Goal: Task Accomplishment & Management: Complete application form

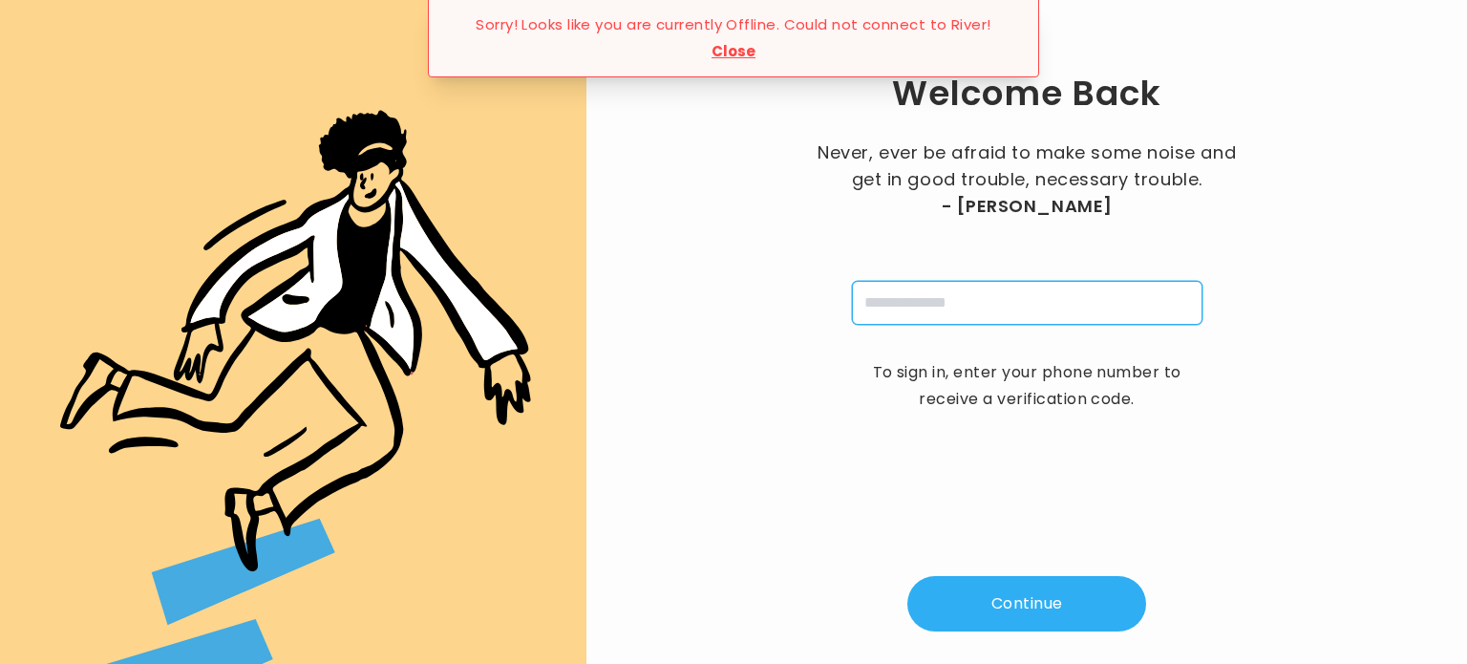
click at [922, 292] on input "tel" at bounding box center [1027, 303] width 351 height 44
type input "**********"
click at [998, 601] on button "Continue" at bounding box center [1026, 603] width 239 height 55
type input "*"
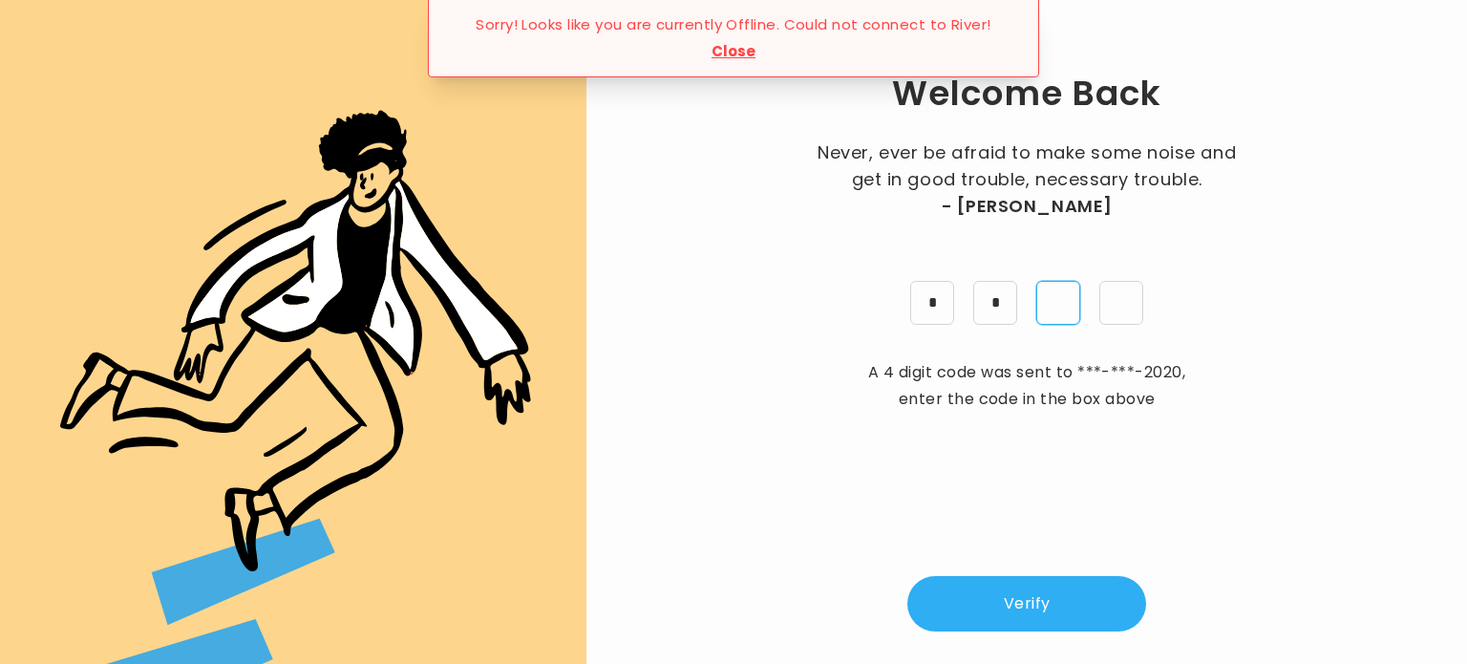
type input "*"
click at [1005, 612] on button "Verify" at bounding box center [1026, 603] width 239 height 55
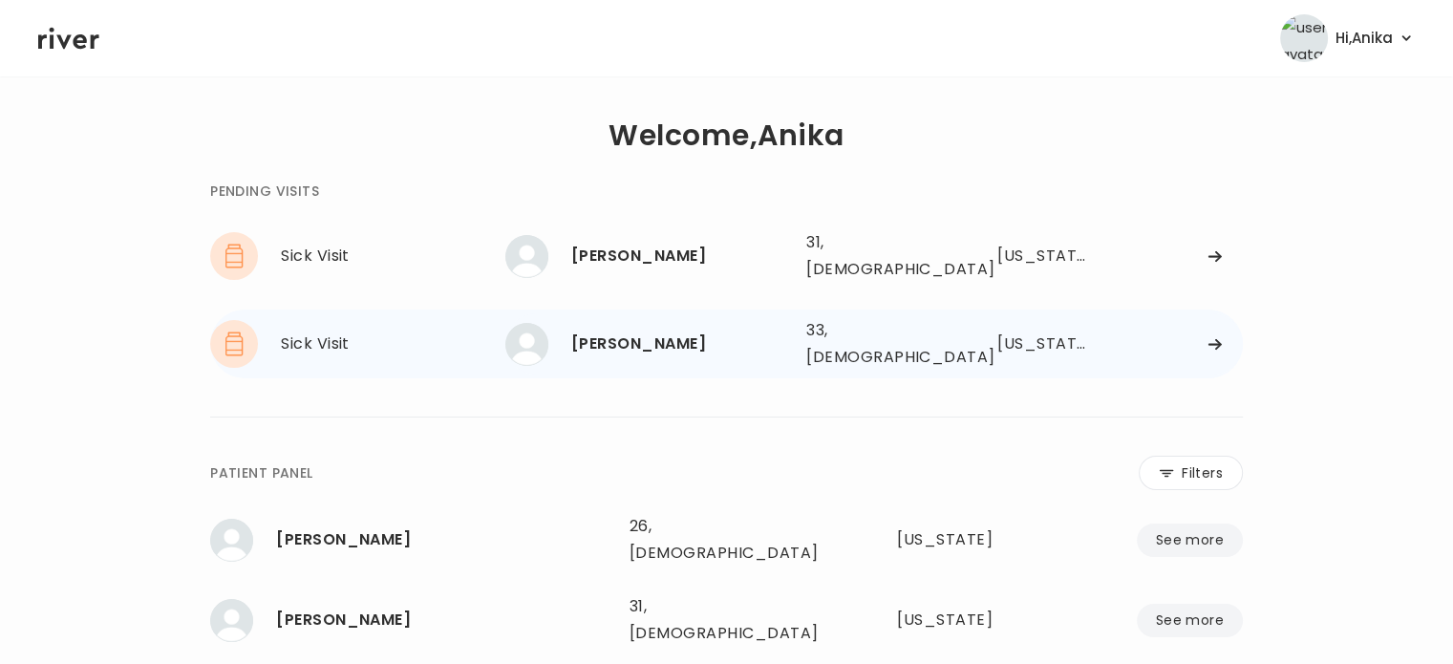
click at [671, 330] on div "[PERSON_NAME]" at bounding box center [681, 343] width 220 height 27
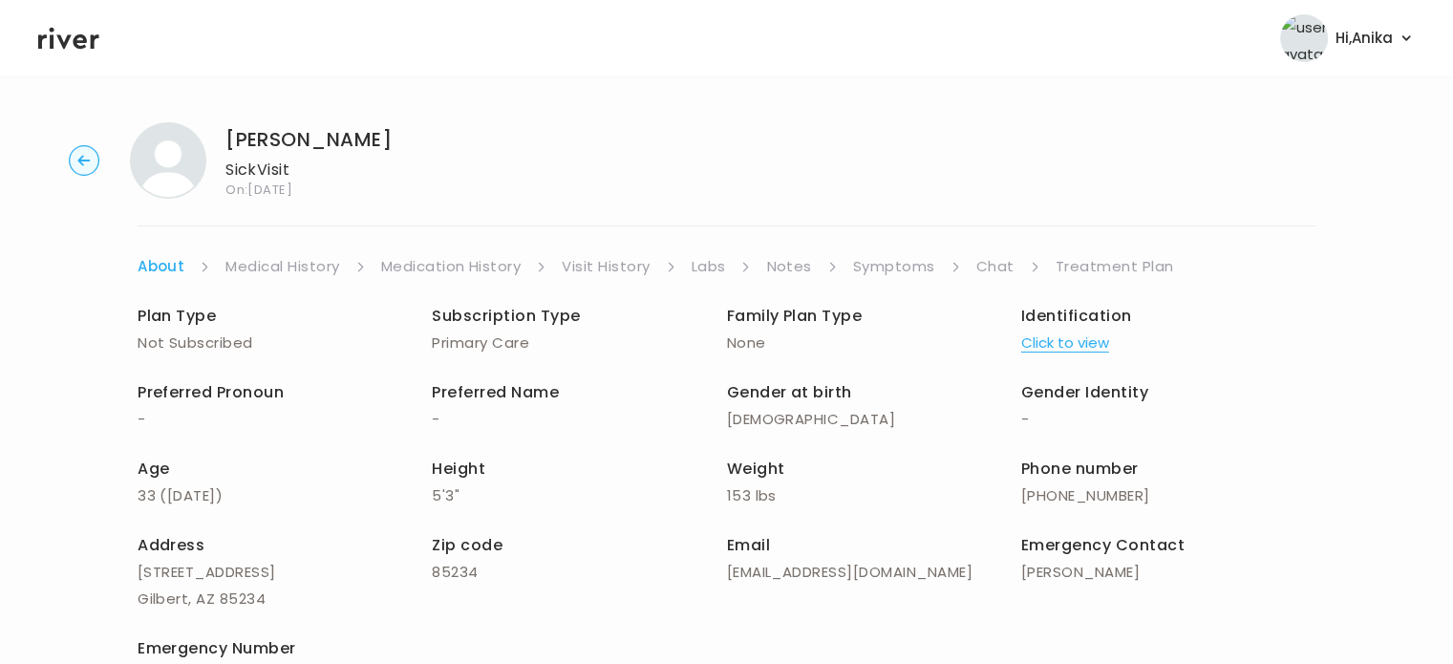
click at [1068, 343] on button "Click to view" at bounding box center [1065, 343] width 88 height 27
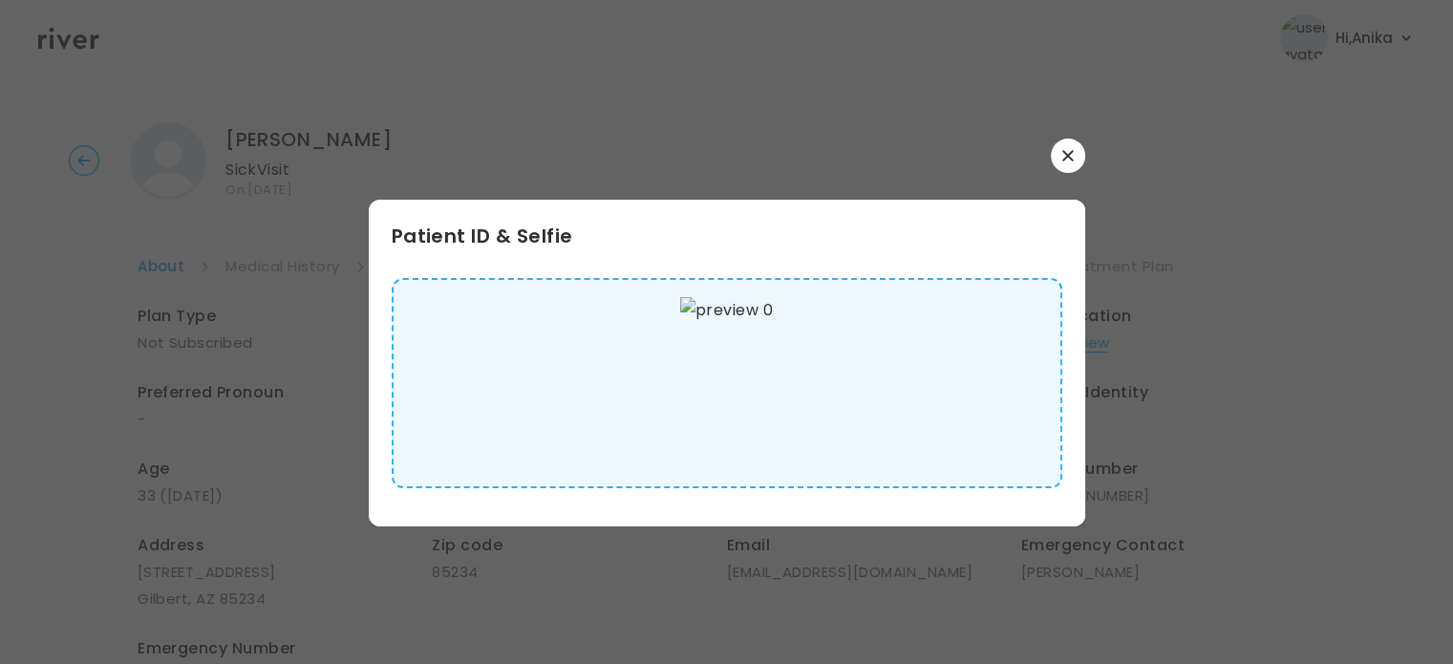
click at [1063, 164] on button "button" at bounding box center [1068, 155] width 34 height 34
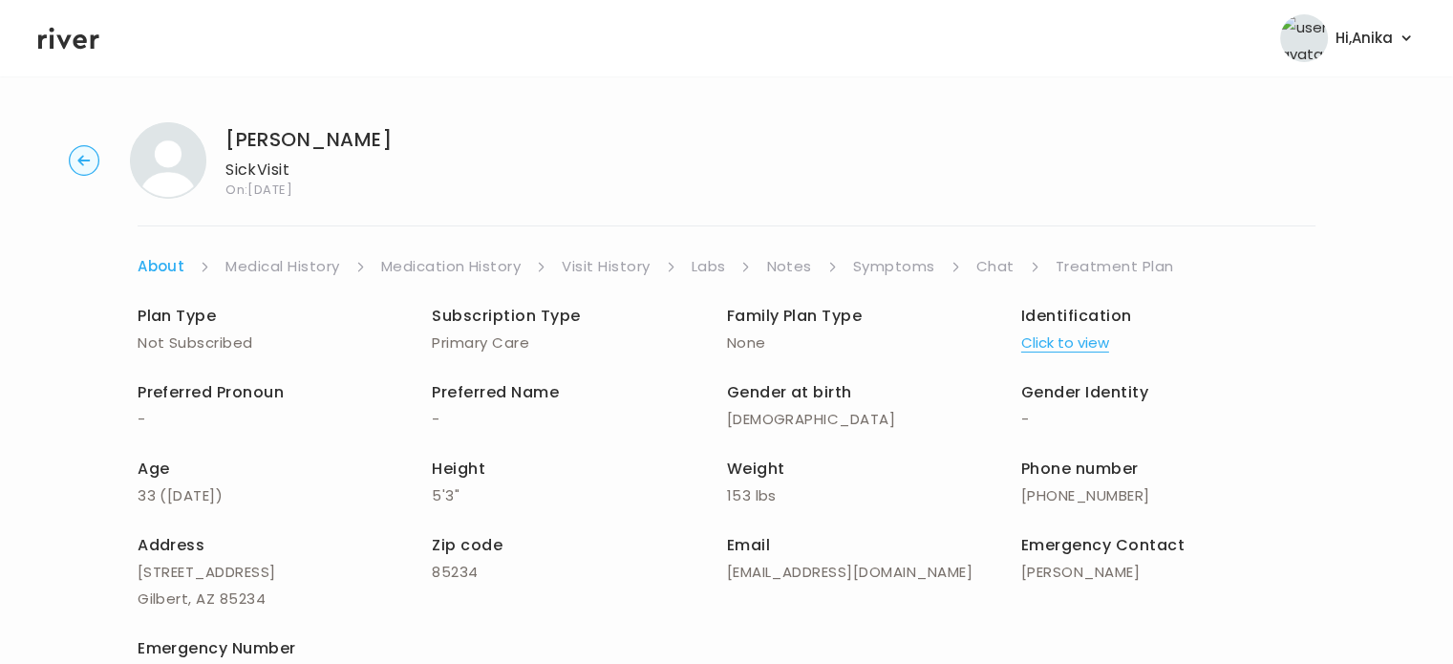
click at [295, 272] on link "Medical History" at bounding box center [282, 266] width 114 height 27
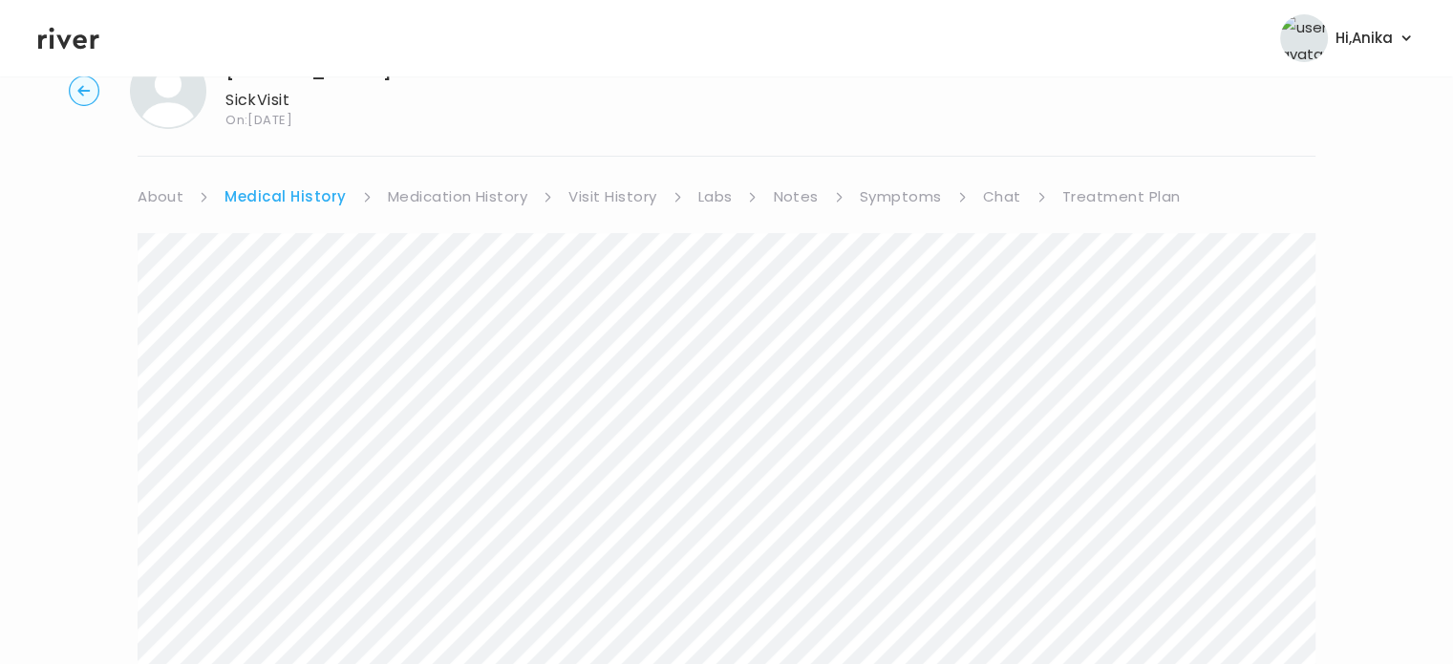
scroll to position [39, 0]
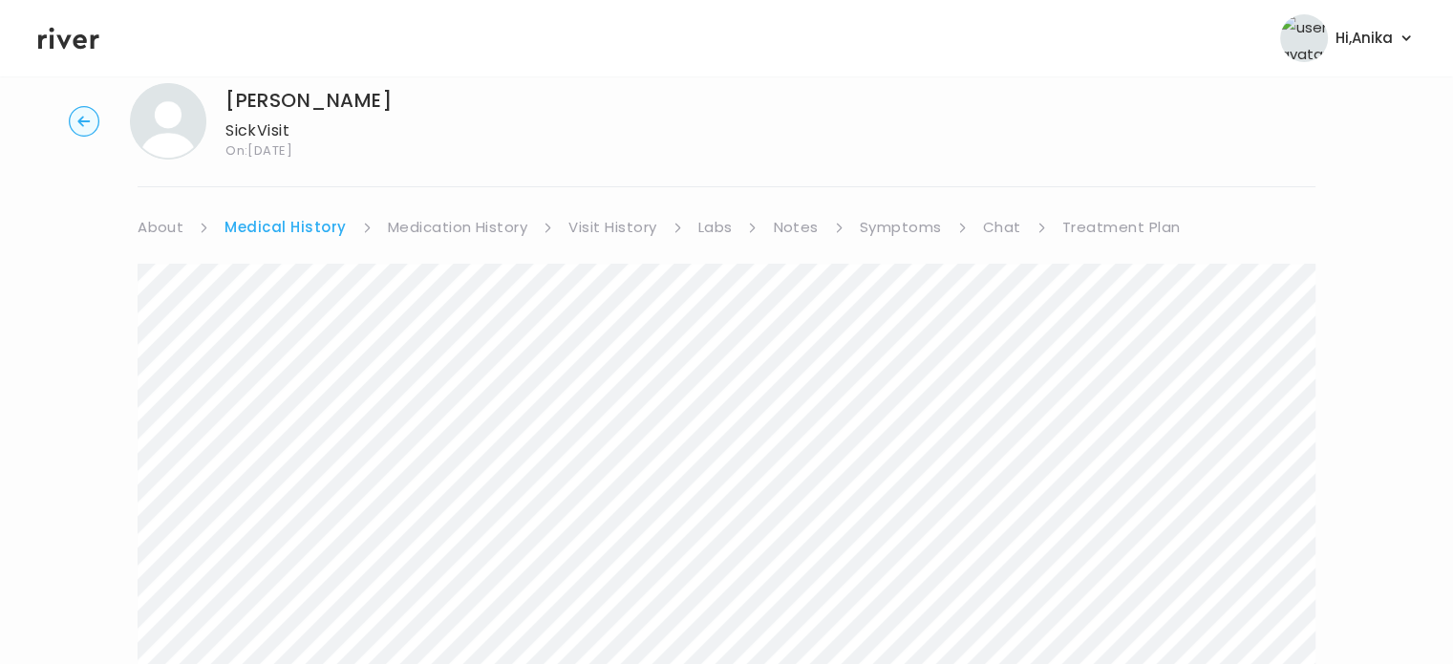
click at [433, 228] on link "Medication History" at bounding box center [458, 227] width 140 height 27
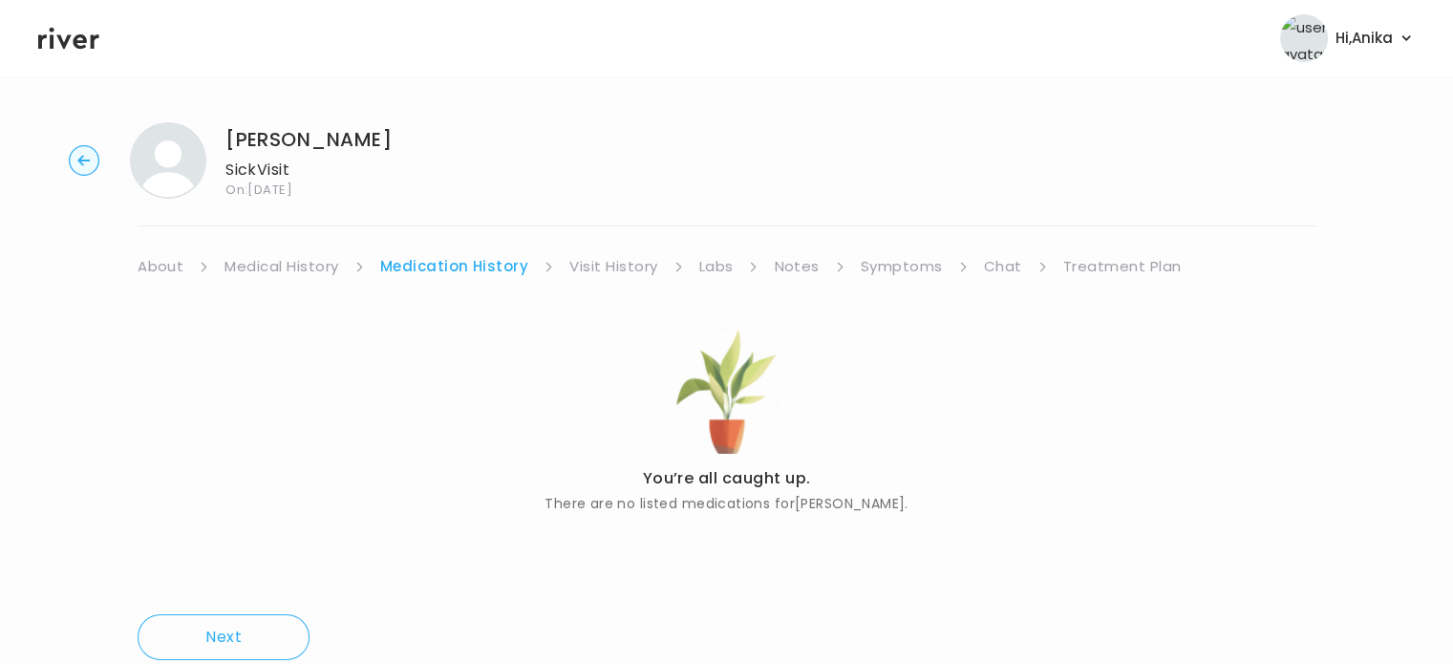
click at [612, 271] on link "Visit History" at bounding box center [613, 266] width 88 height 27
click at [697, 269] on link "Labs" at bounding box center [714, 266] width 34 height 27
click at [779, 264] on link "Notes" at bounding box center [790, 266] width 45 height 27
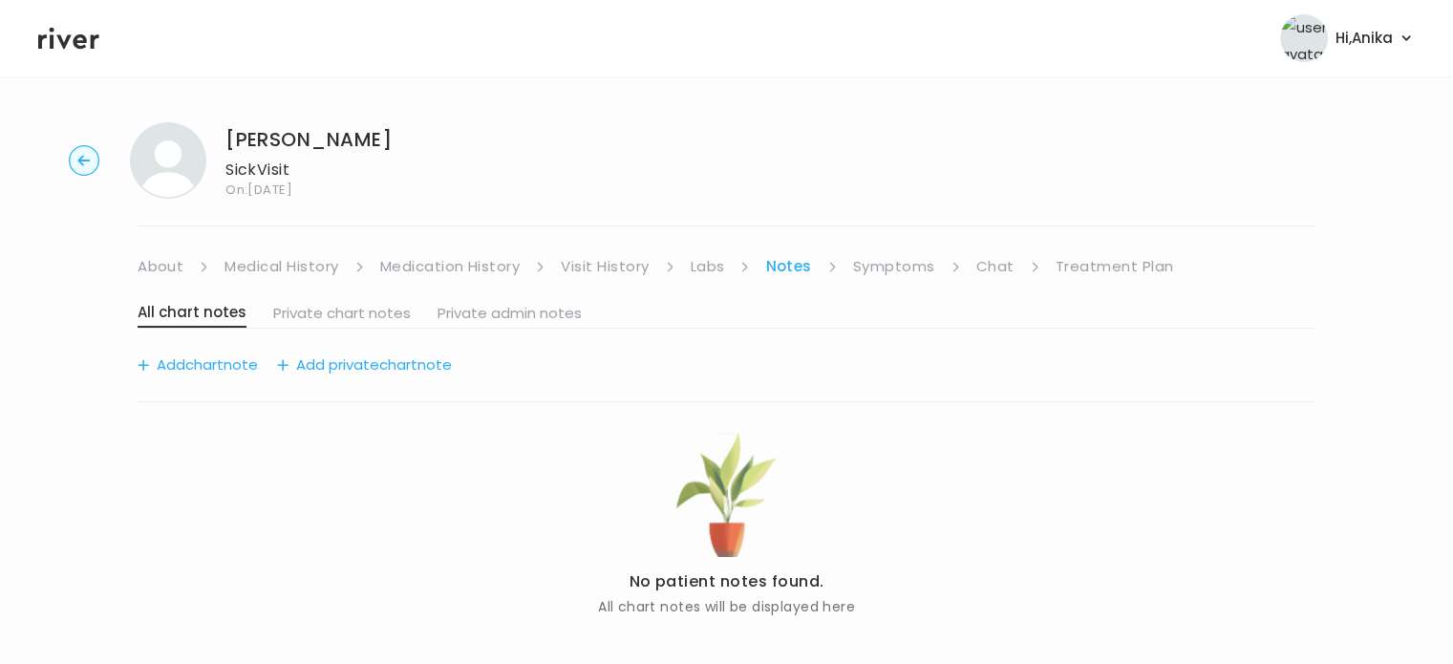
click at [911, 253] on link "Symptoms" at bounding box center [894, 266] width 82 height 27
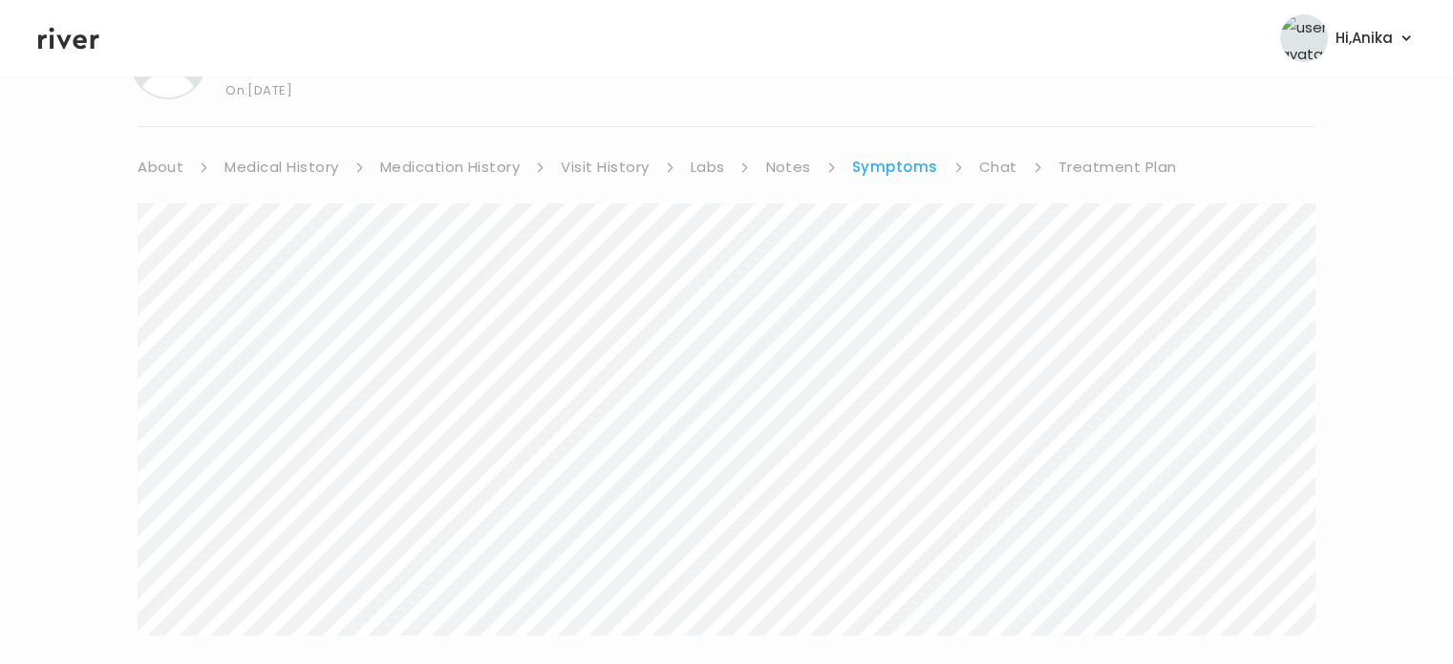
scroll to position [9, 0]
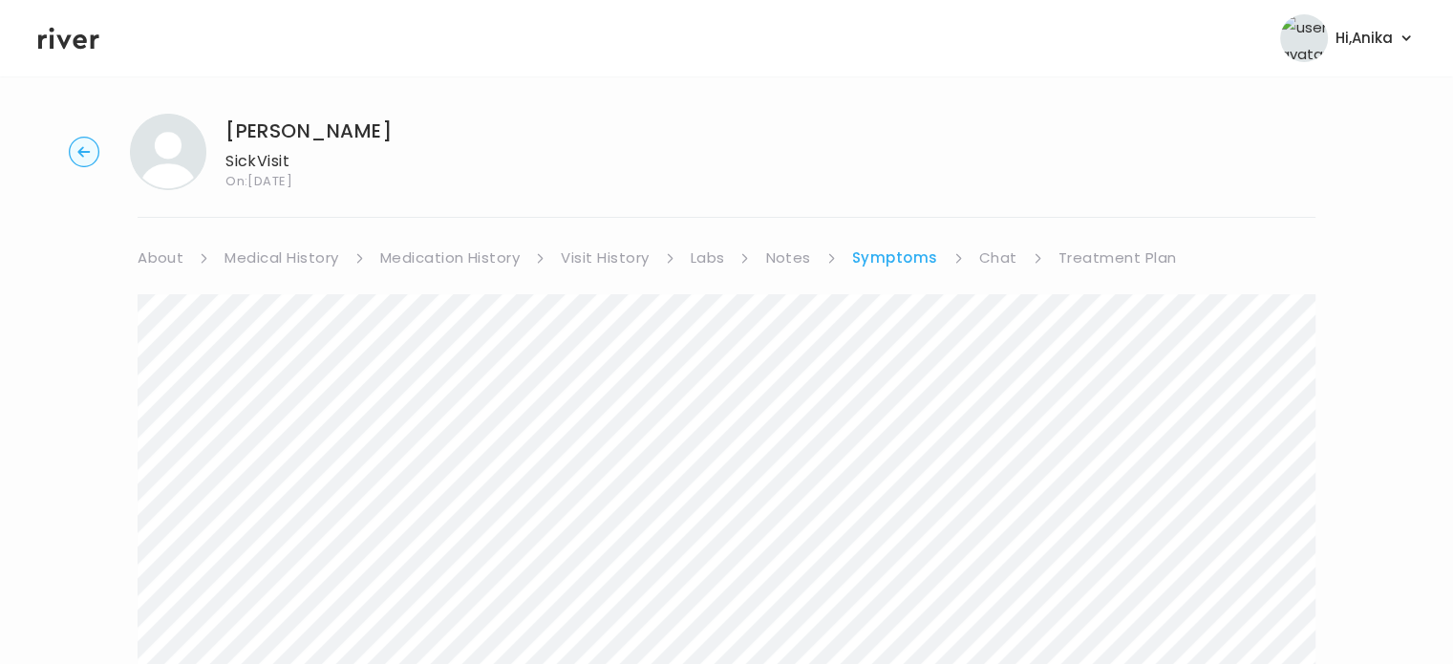
click at [482, 255] on link "Medication History" at bounding box center [450, 258] width 140 height 27
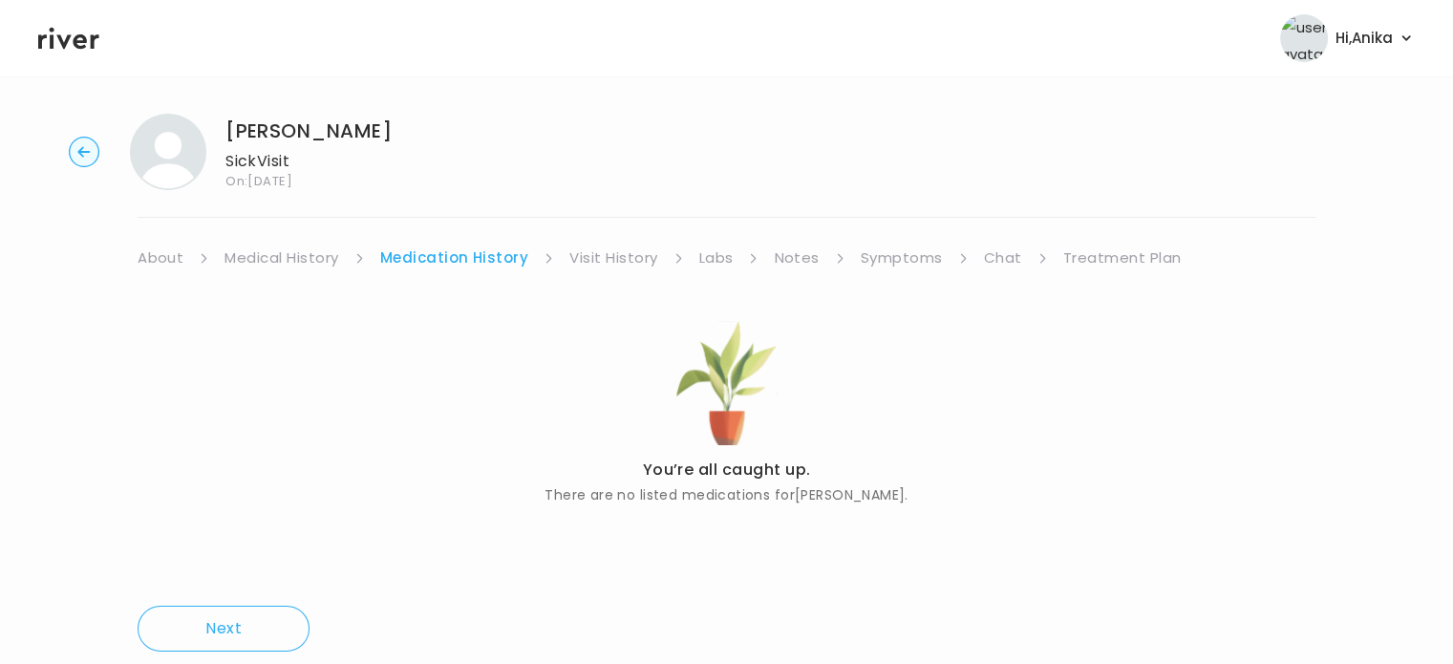
click at [585, 247] on link "Visit History" at bounding box center [613, 258] width 88 height 27
click at [881, 257] on link "Symptoms" at bounding box center [900, 258] width 82 height 27
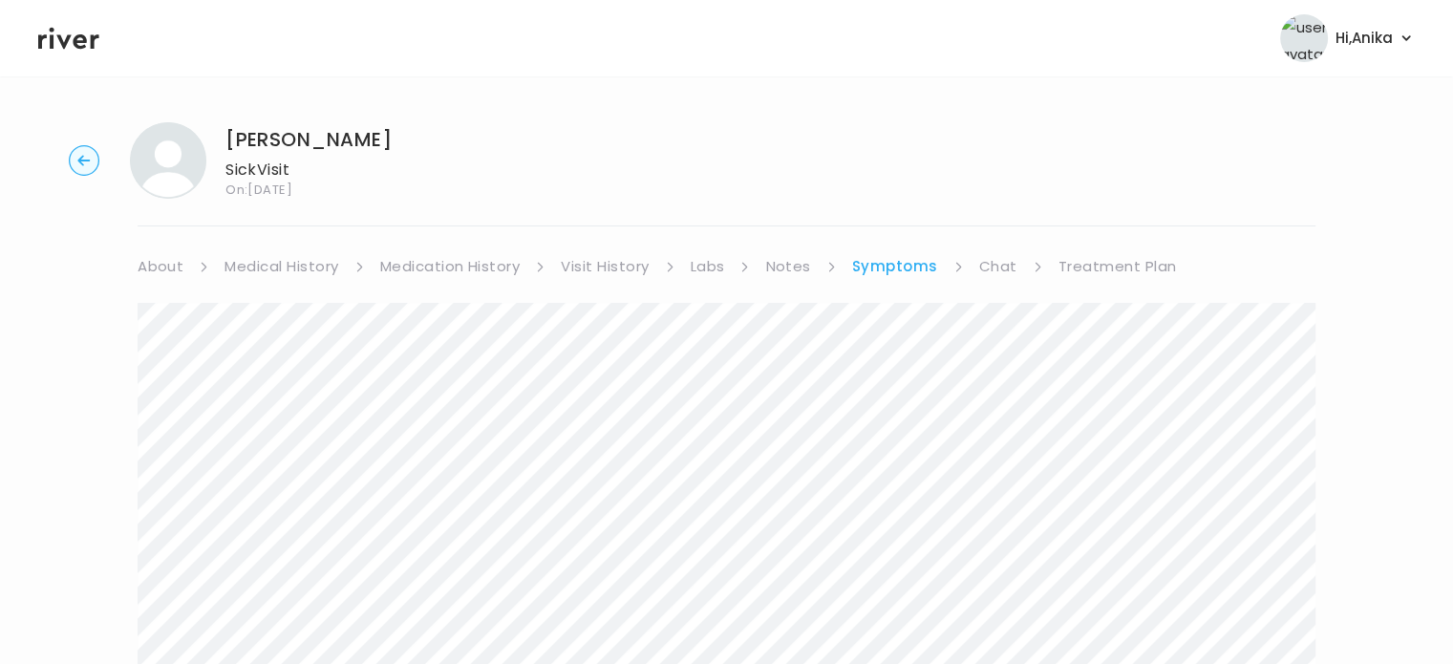
click at [1105, 261] on link "Treatment Plan" at bounding box center [1117, 266] width 118 height 27
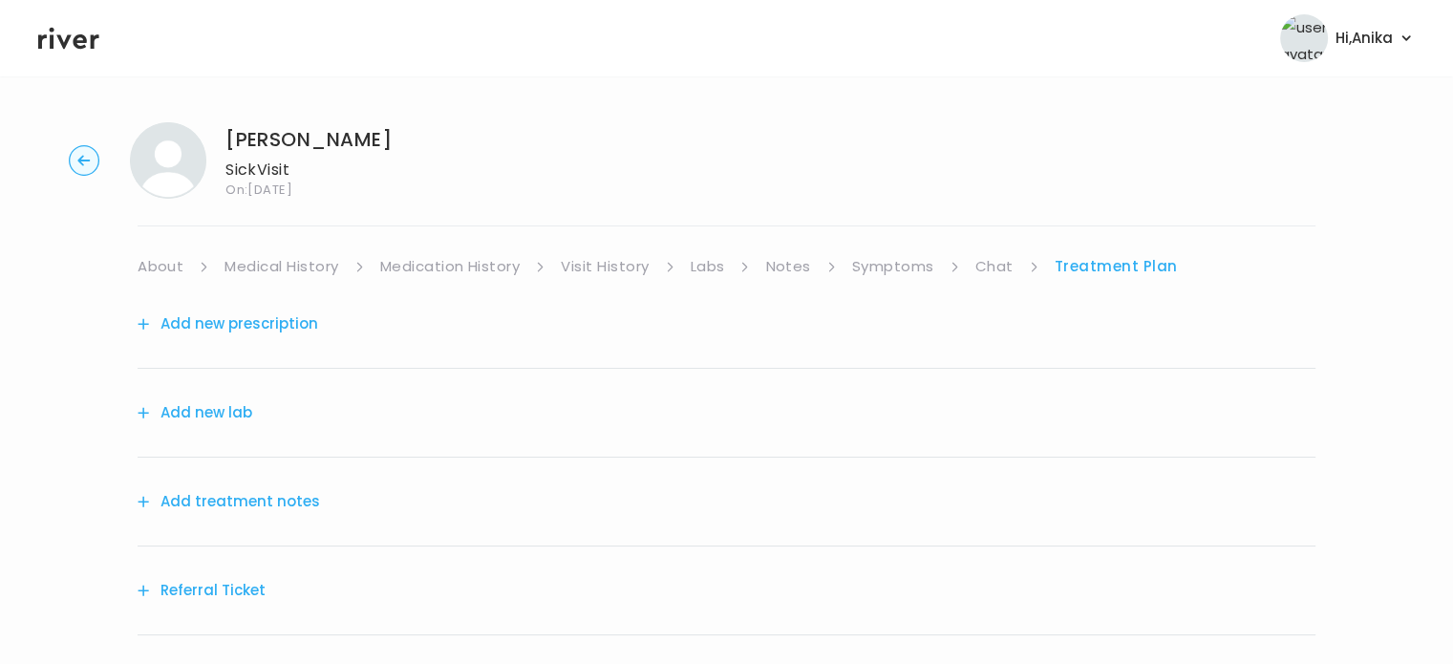
click at [206, 501] on button "Add treatment notes" at bounding box center [229, 501] width 182 height 27
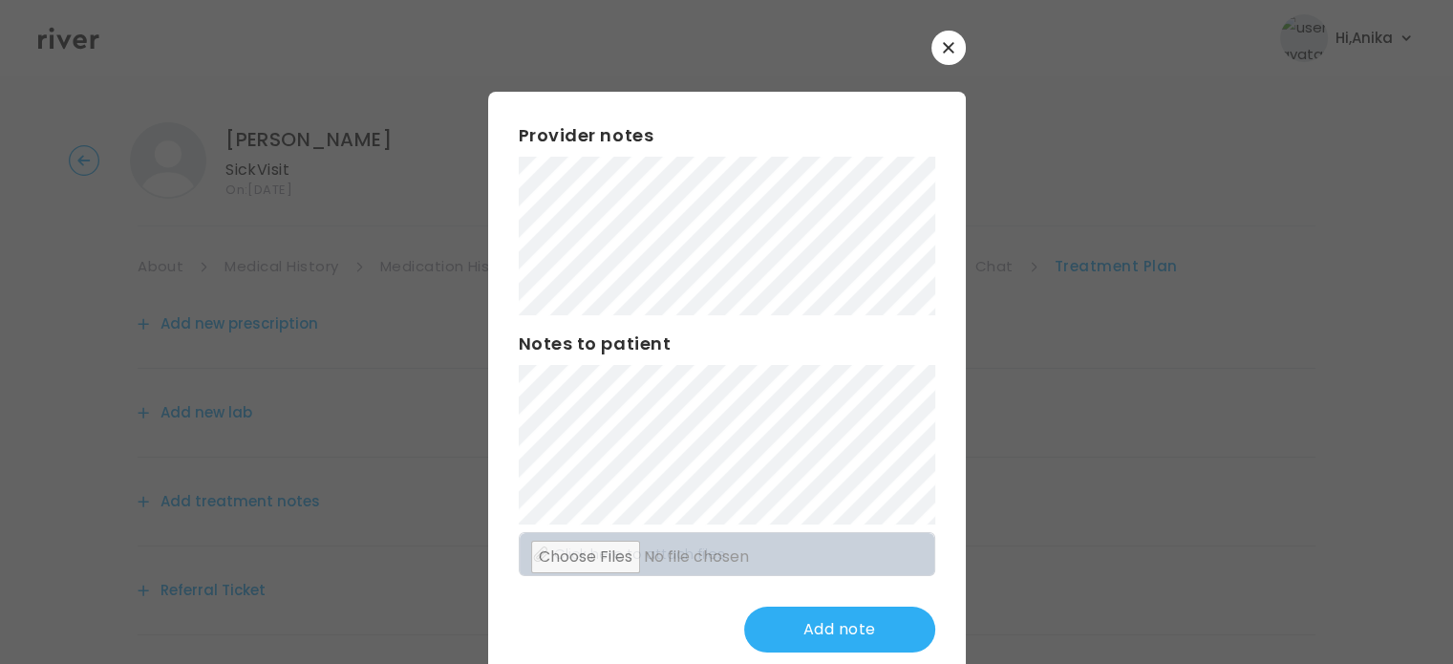
click at [488, 204] on div "Provider notes Notes to patient Click here to attach files Add note" at bounding box center [727, 387] width 478 height 591
click at [622, 105] on div "Provider notes Notes to patient Click here to attach files Add note" at bounding box center [727, 387] width 478 height 591
click at [99, 393] on div at bounding box center [726, 332] width 1453 height 664
click at [802, 637] on button "Update note" at bounding box center [839, 629] width 191 height 46
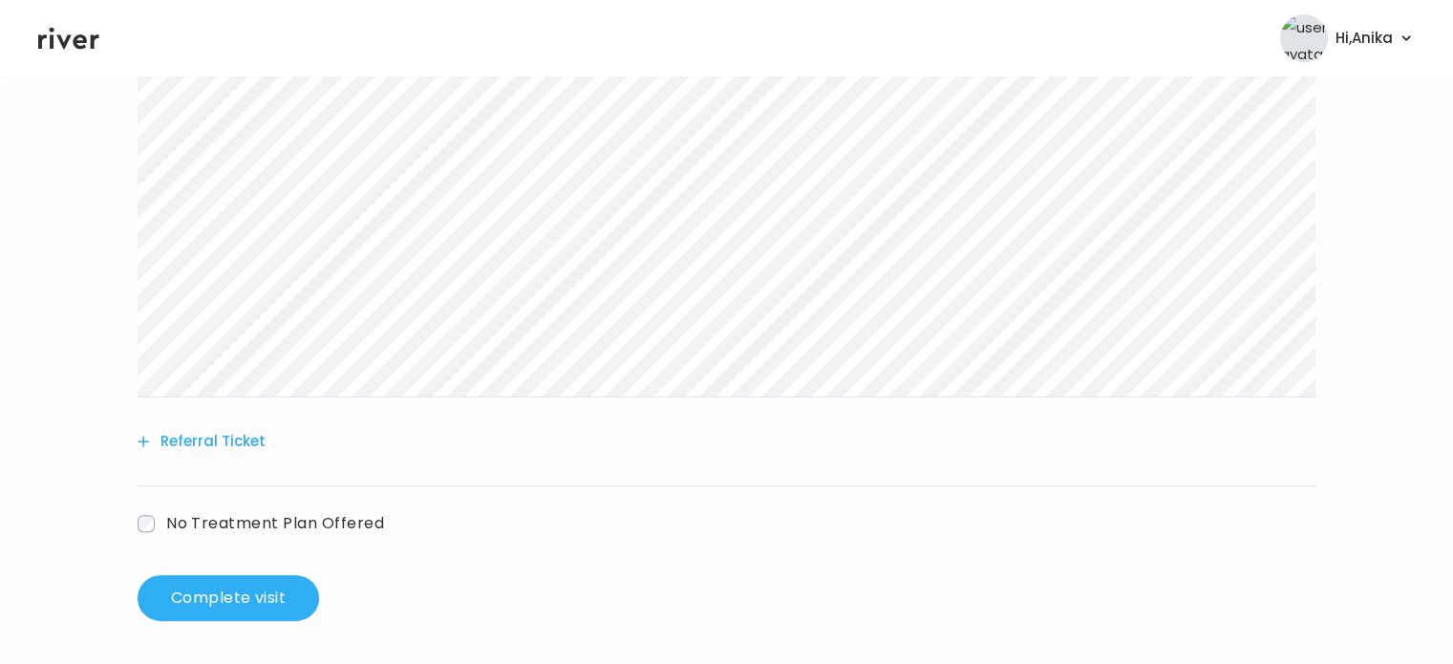
scroll to position [489, 0]
click at [202, 592] on button "Complete visit" at bounding box center [228, 596] width 181 height 46
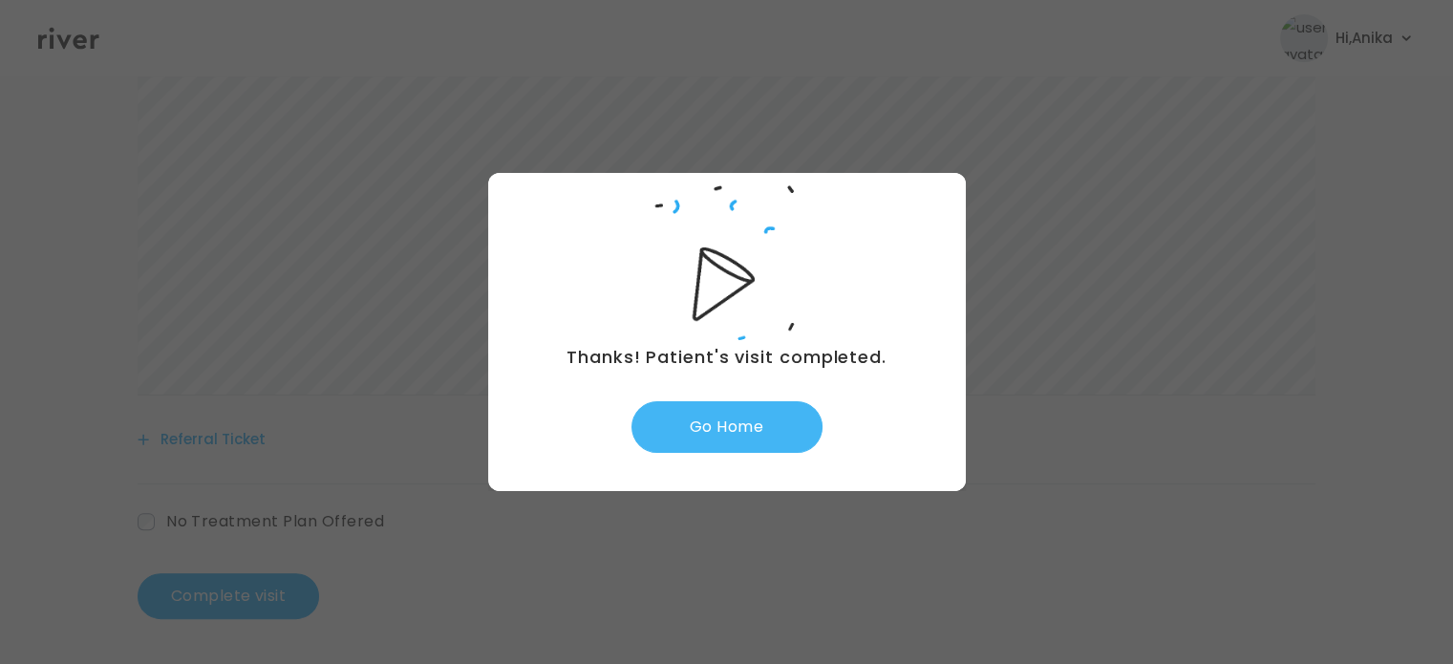
click at [741, 425] on button "Go Home" at bounding box center [726, 427] width 191 height 52
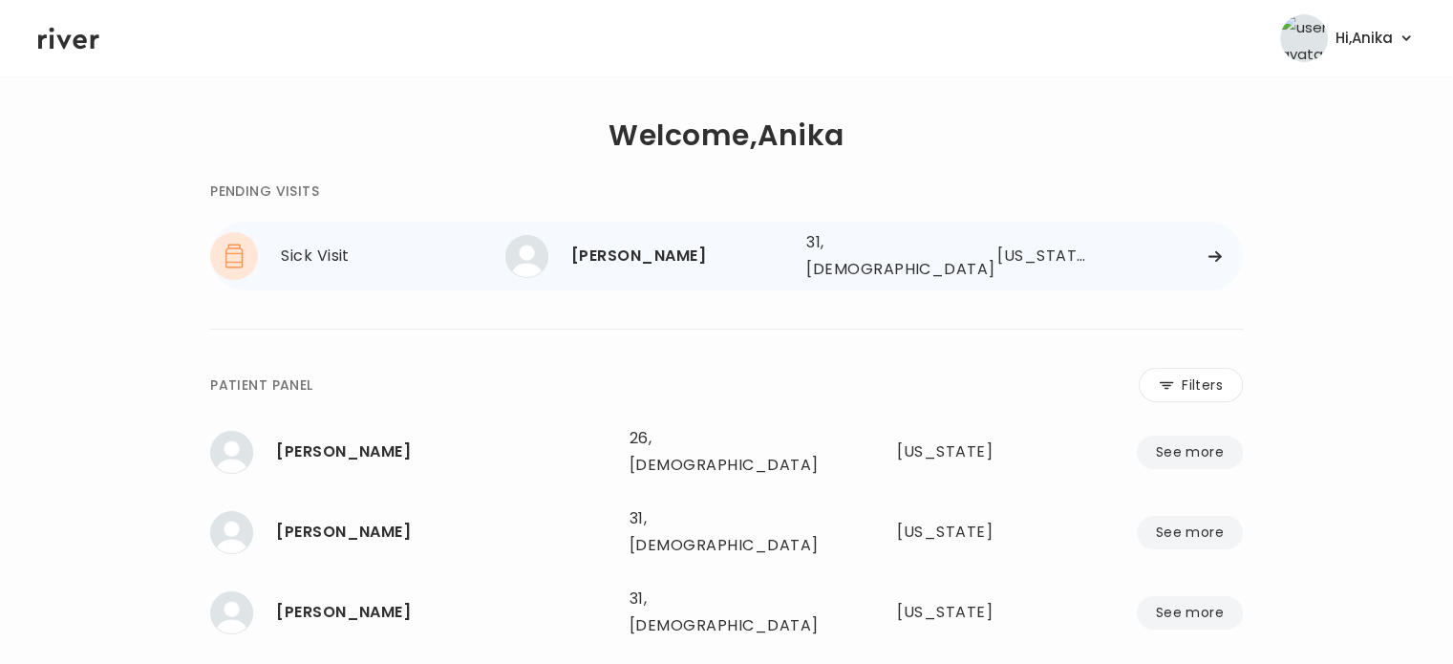
click at [762, 243] on div "[PERSON_NAME]" at bounding box center [681, 256] width 220 height 27
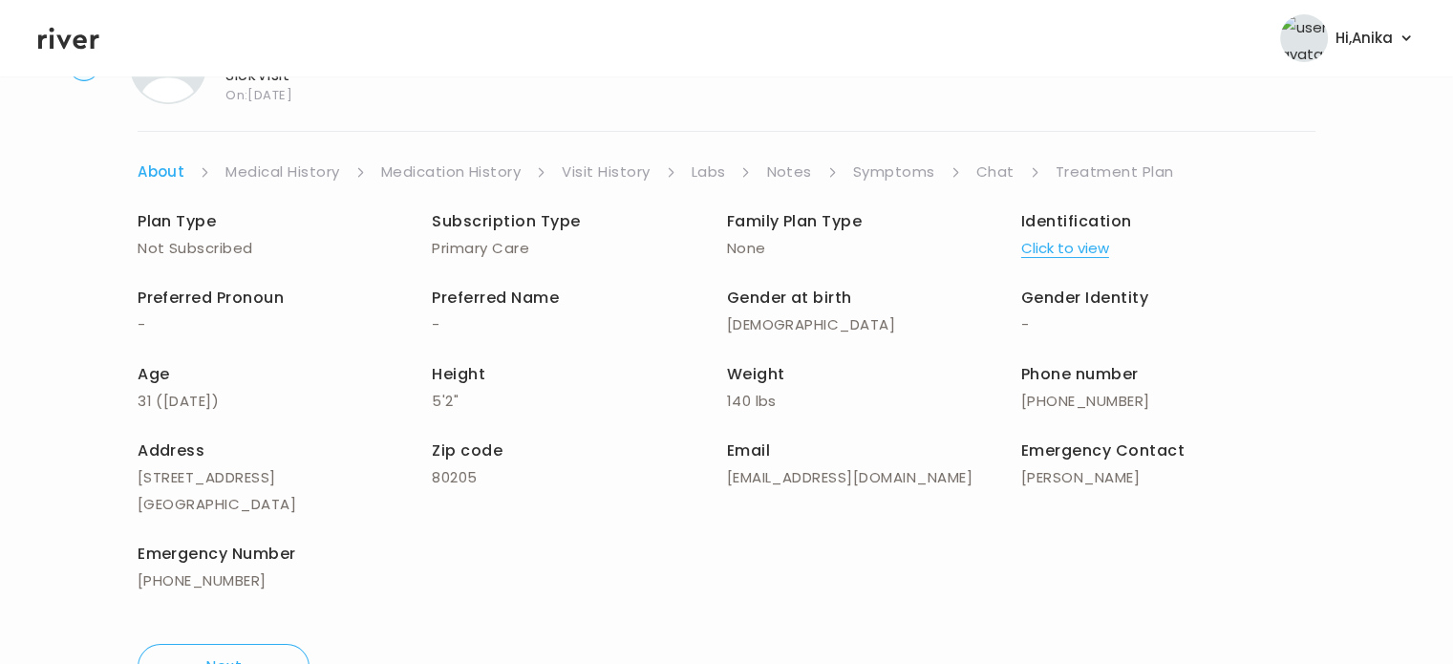
scroll to position [97, 0]
click at [280, 156] on link "Medical History" at bounding box center [282, 169] width 114 height 27
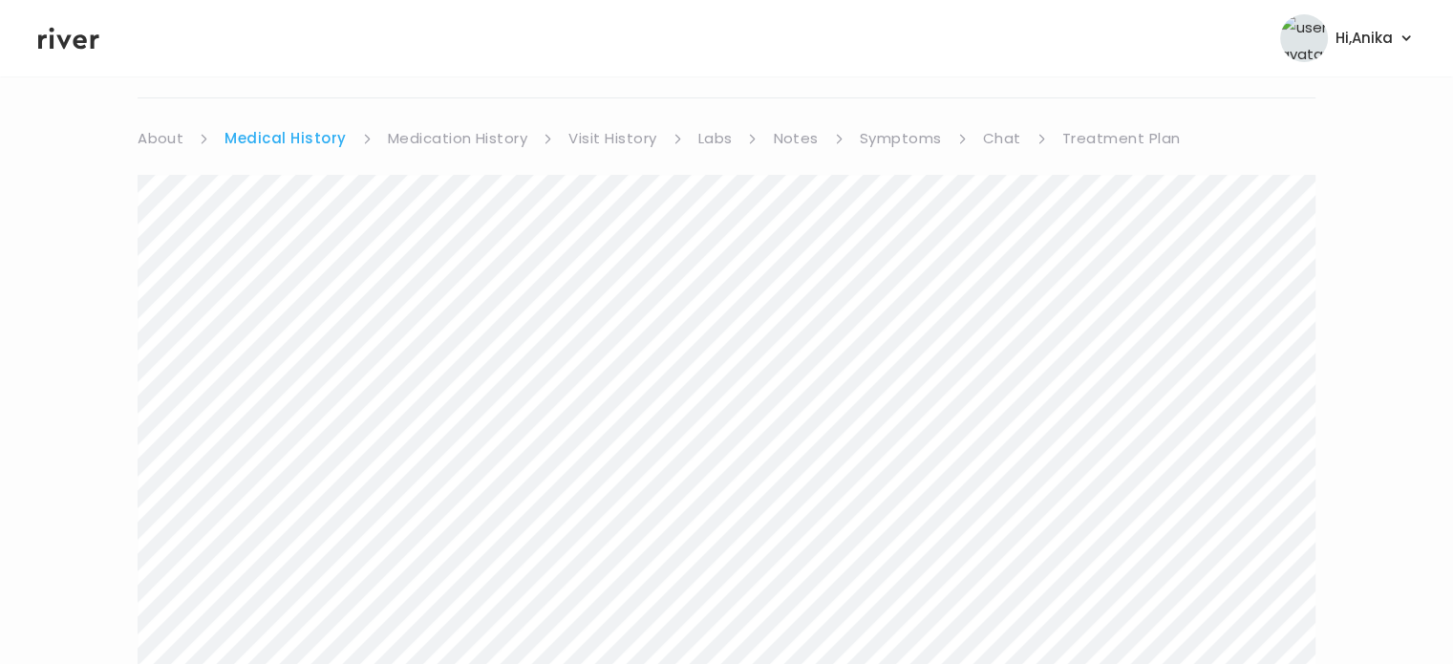
scroll to position [115, 0]
click at [444, 161] on link "Medication History" at bounding box center [458, 151] width 140 height 27
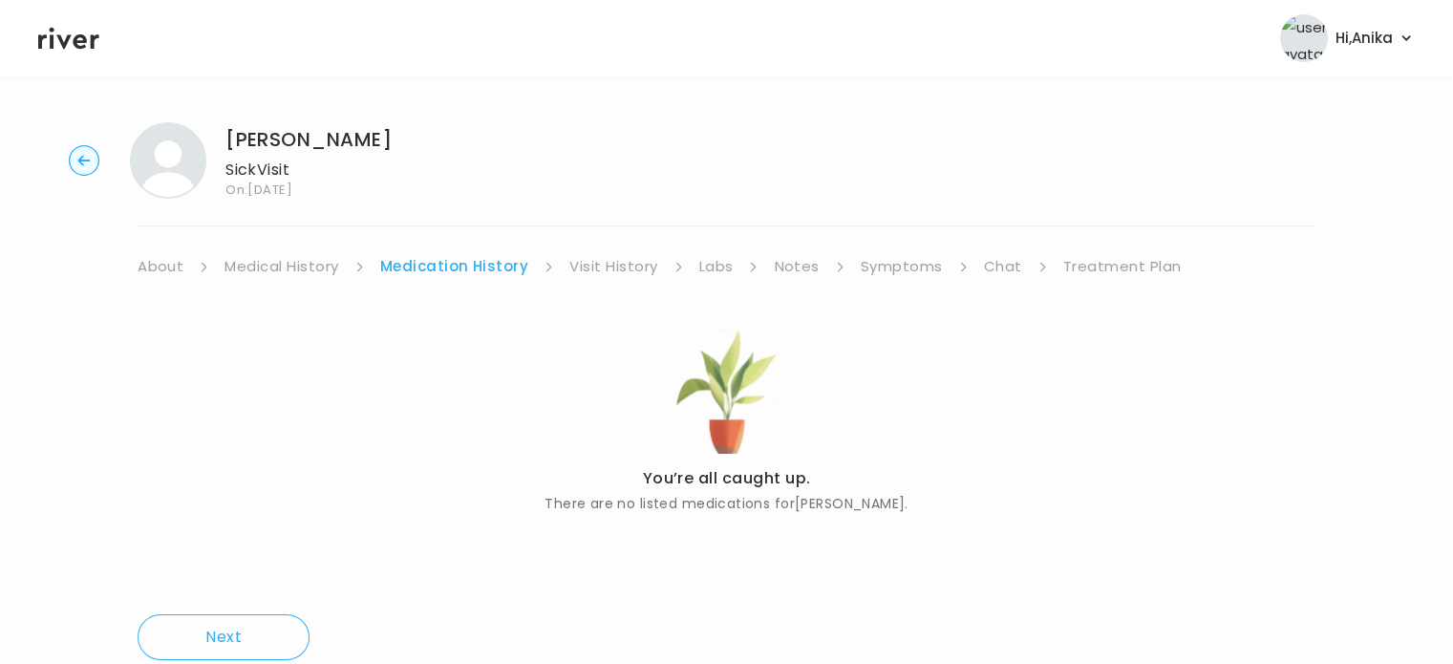
click at [598, 278] on link "Visit History" at bounding box center [613, 266] width 88 height 27
click at [713, 270] on link "Labs" at bounding box center [714, 266] width 34 height 27
click at [794, 274] on link "Notes" at bounding box center [790, 266] width 45 height 27
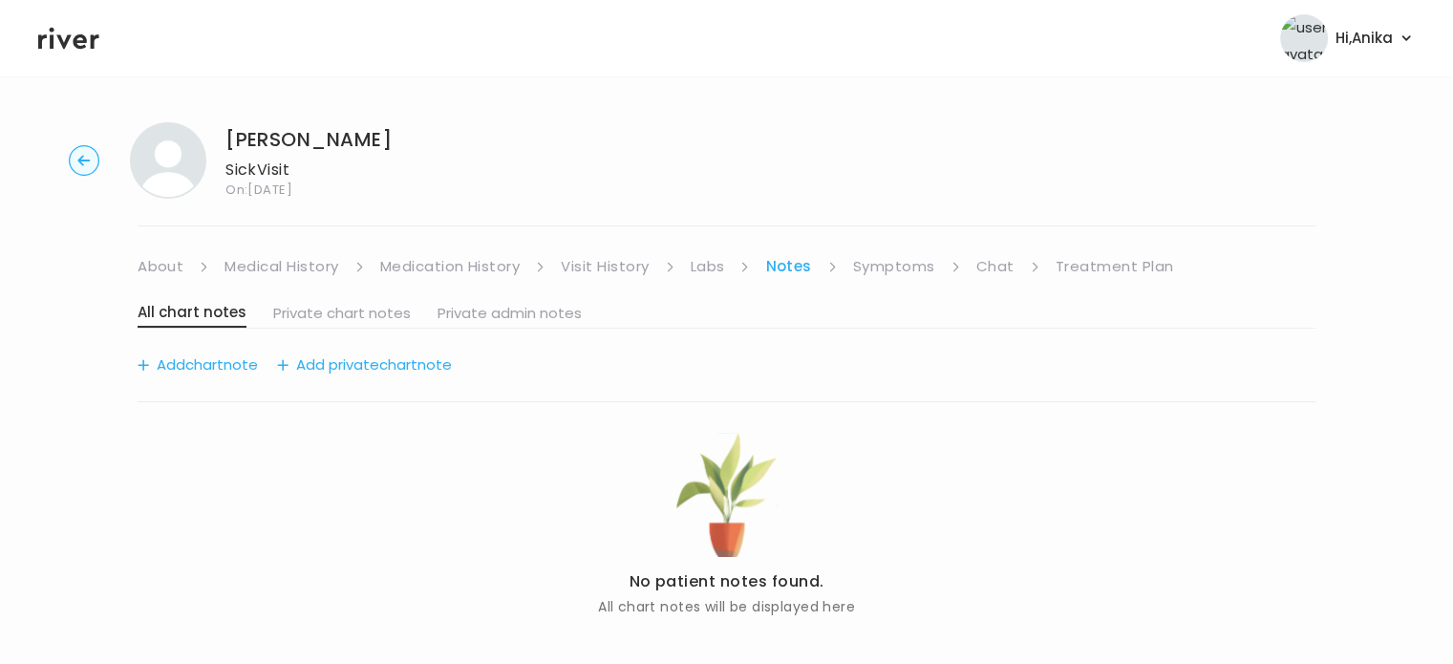
click at [876, 279] on link "Symptoms" at bounding box center [894, 266] width 82 height 27
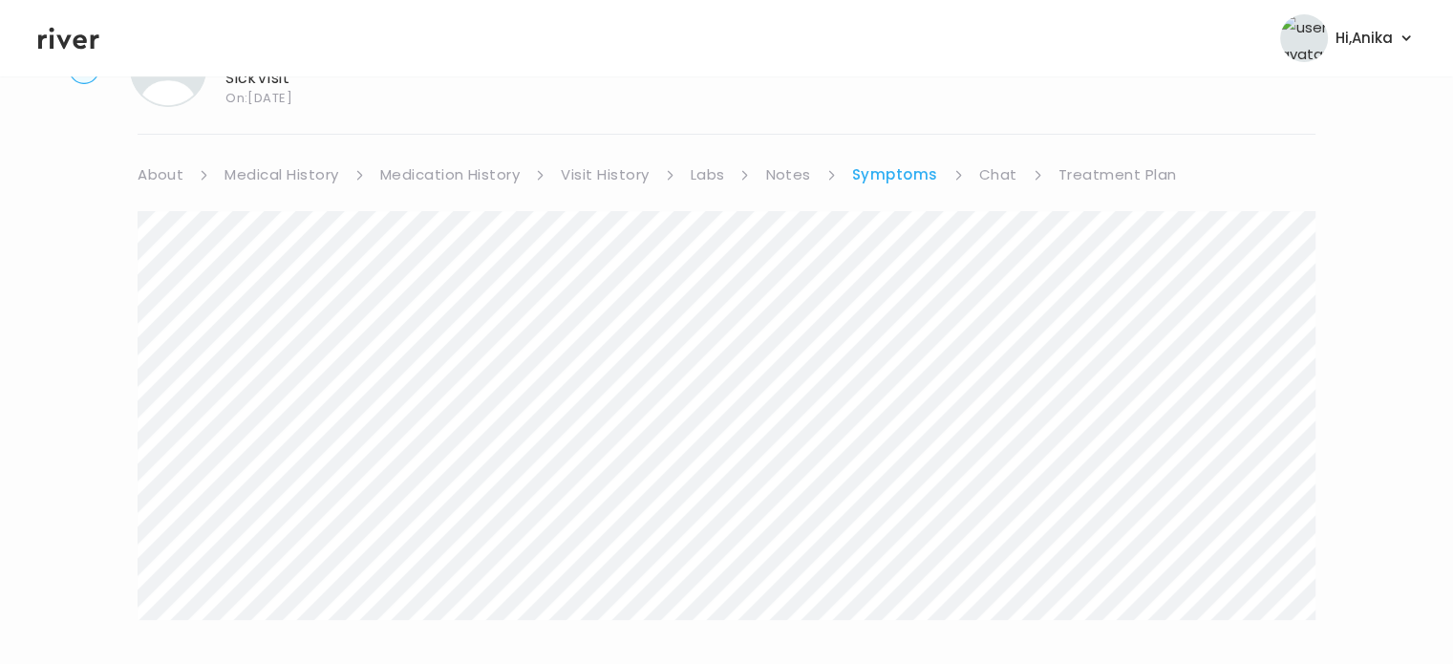
scroll to position [88, 0]
click at [1105, 181] on link "Treatment Plan" at bounding box center [1117, 178] width 118 height 27
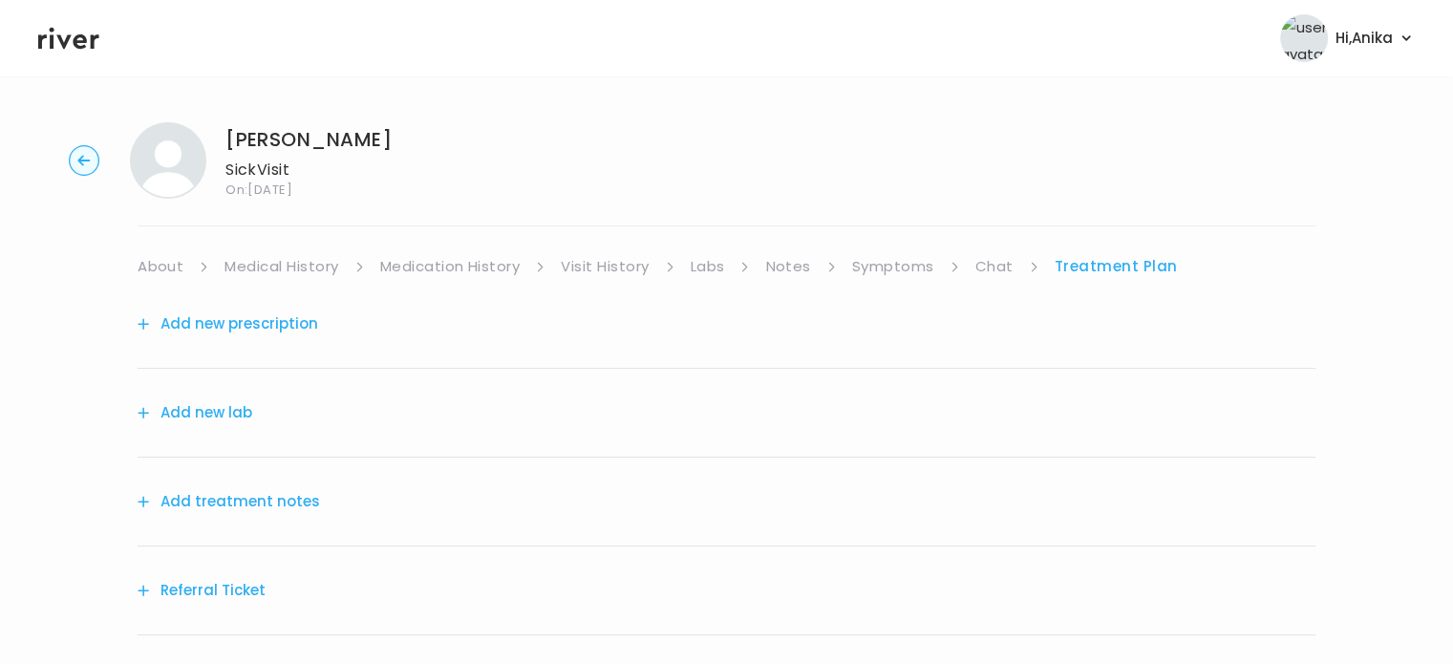
click at [241, 496] on button "Add treatment notes" at bounding box center [229, 501] width 182 height 27
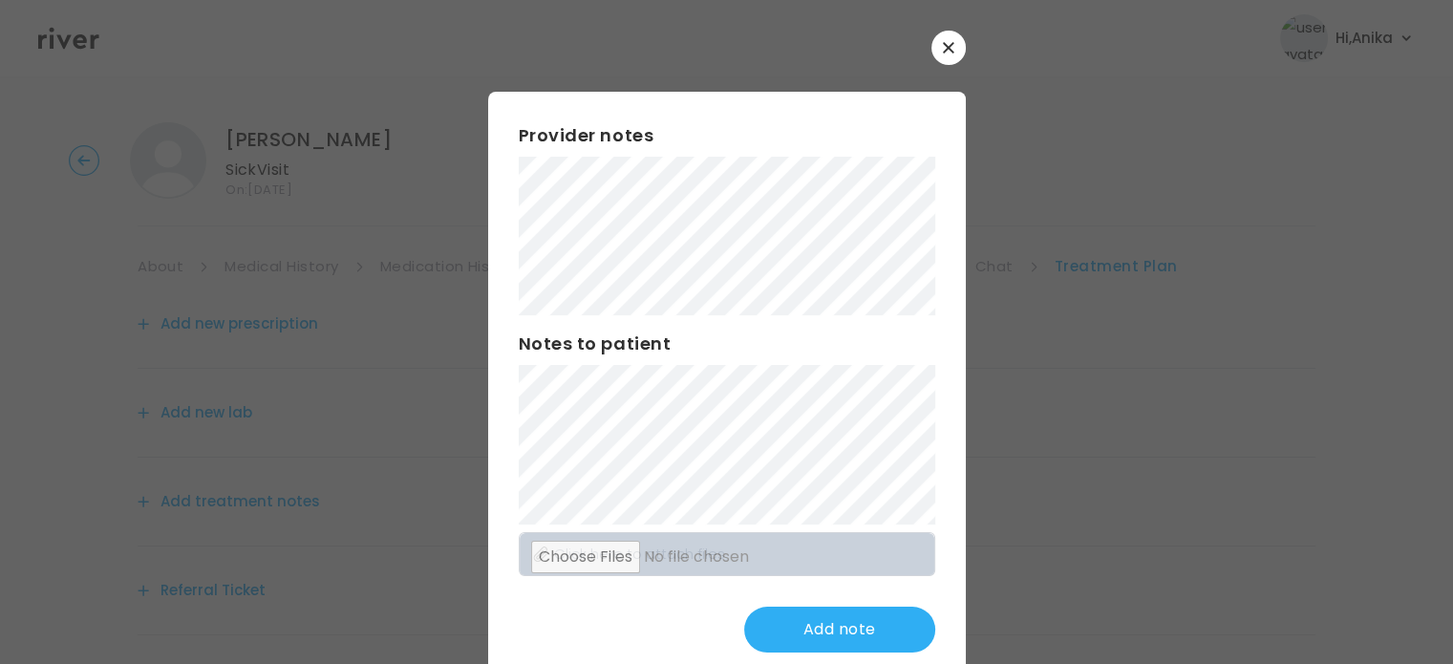
click at [489, 224] on div "Provider notes Notes to patient Click here to attach files Add note" at bounding box center [727, 387] width 478 height 591
click at [810, 618] on button "Update note" at bounding box center [839, 629] width 191 height 46
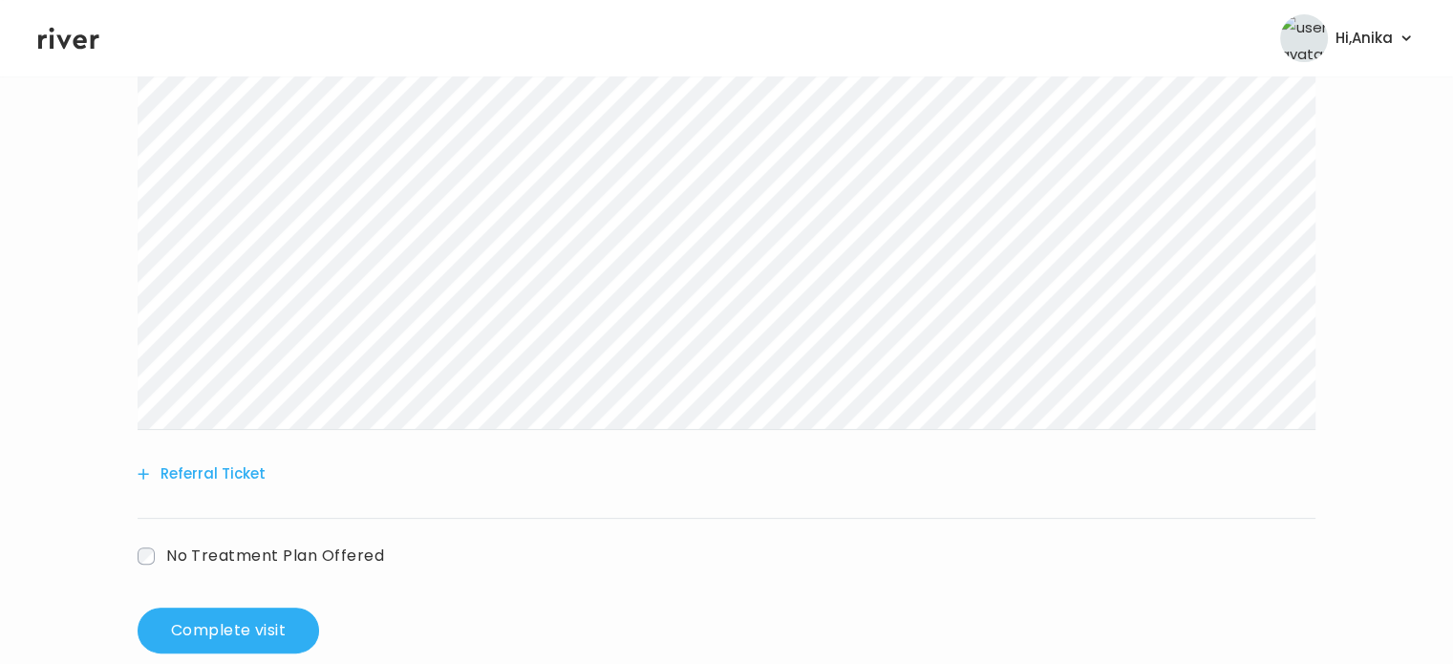
scroll to position [489, 0]
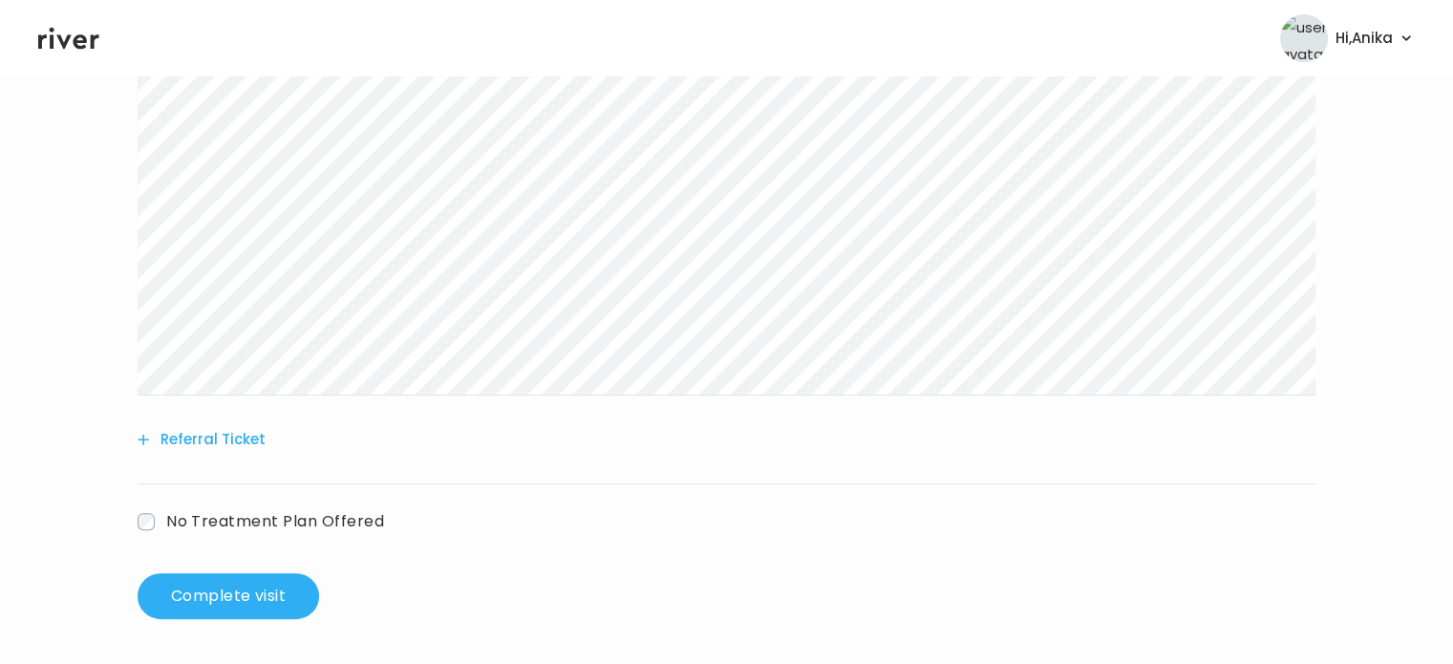
click at [171, 442] on button "Referral Ticket" at bounding box center [202, 439] width 128 height 27
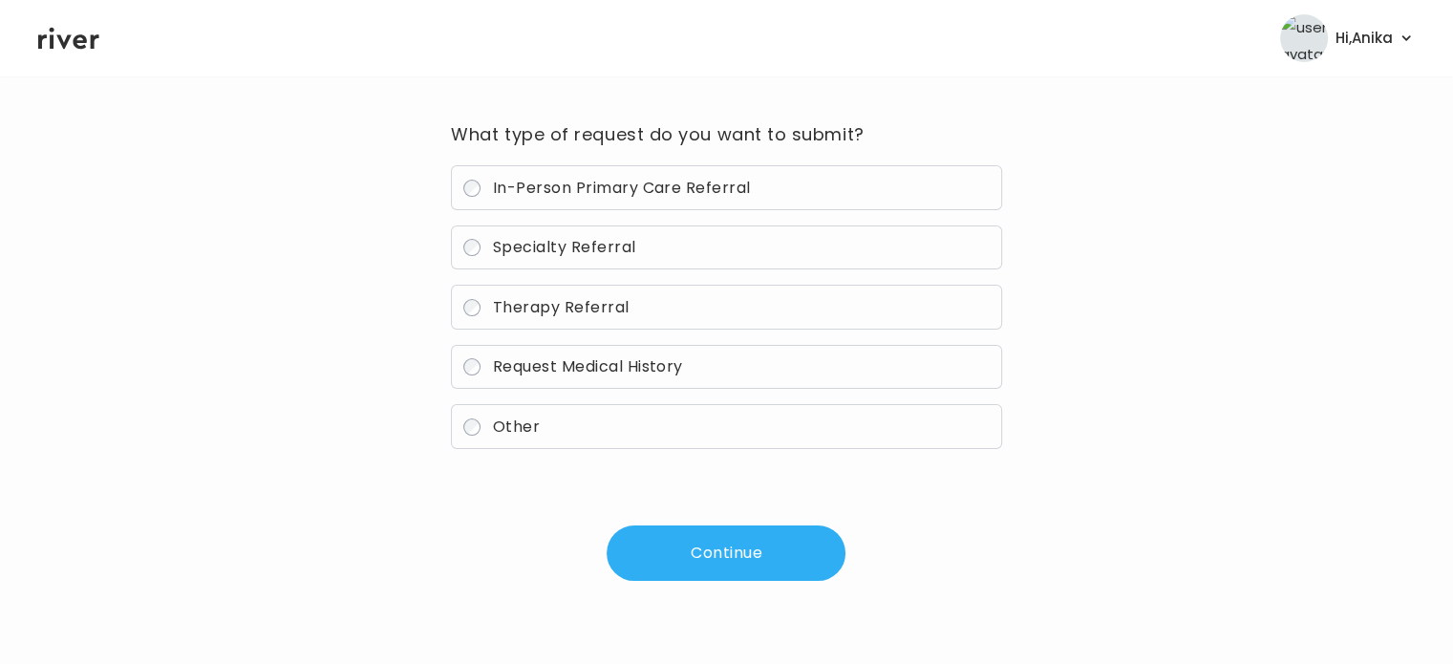
click at [605, 186] on span "In-Person Primary Care Referral" at bounding box center [622, 188] width 258 height 22
click at [665, 551] on button "Continue" at bounding box center [725, 552] width 239 height 55
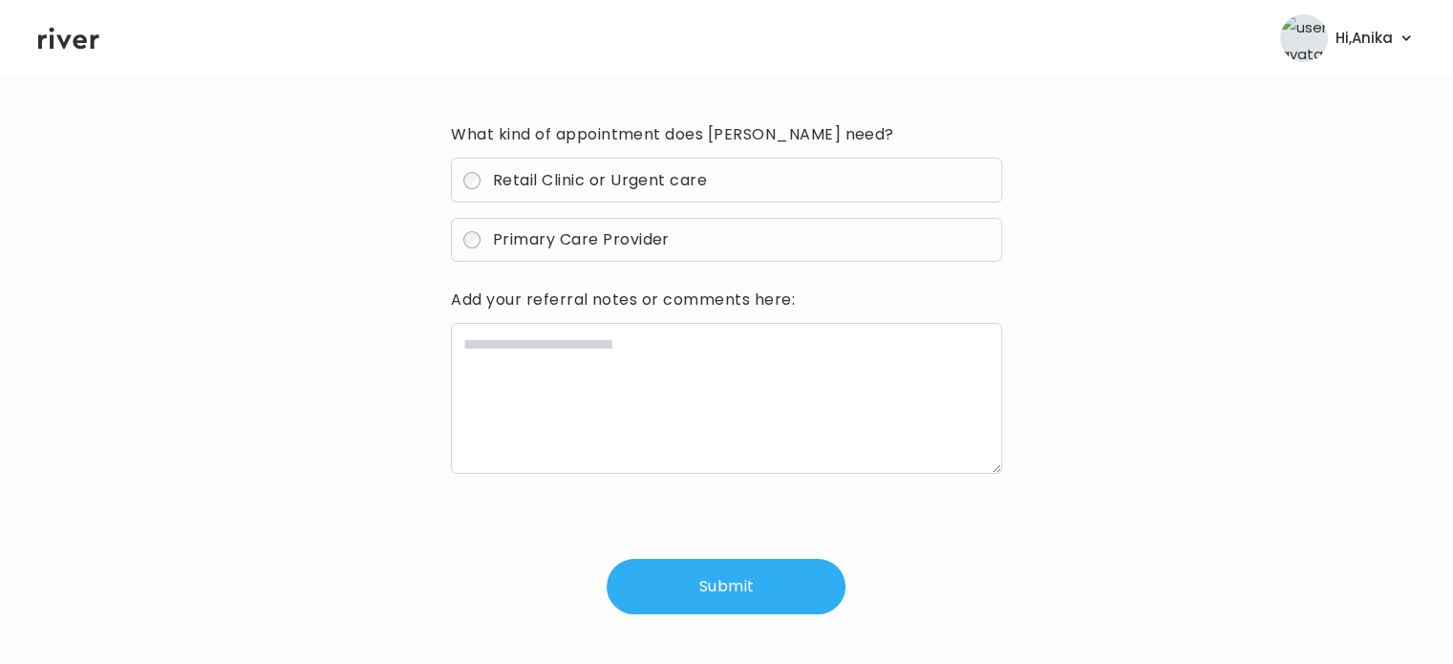
click at [614, 239] on span "Primary Care Provider" at bounding box center [581, 239] width 177 height 22
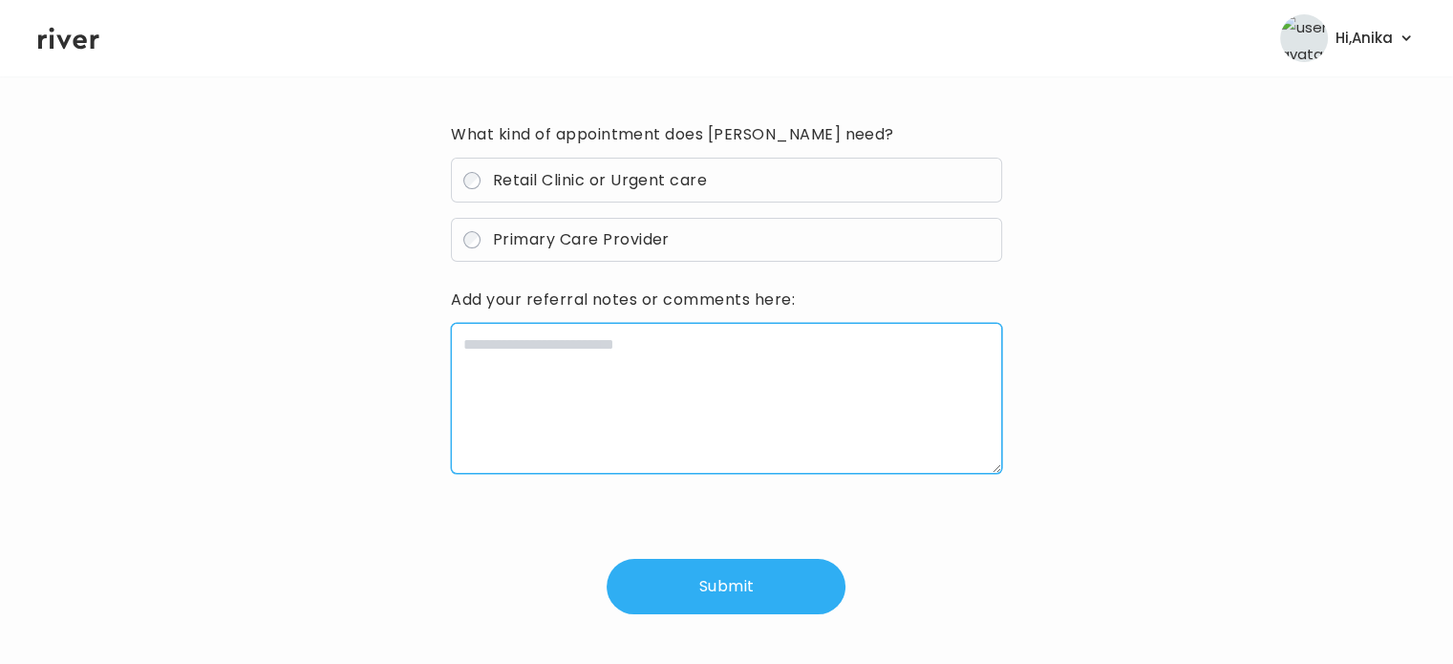
click at [638, 420] on textarea at bounding box center [726, 398] width 550 height 151
click at [585, 344] on textarea "**********" at bounding box center [726, 398] width 550 height 151
click at [882, 351] on textarea "**********" at bounding box center [726, 398] width 550 height 151
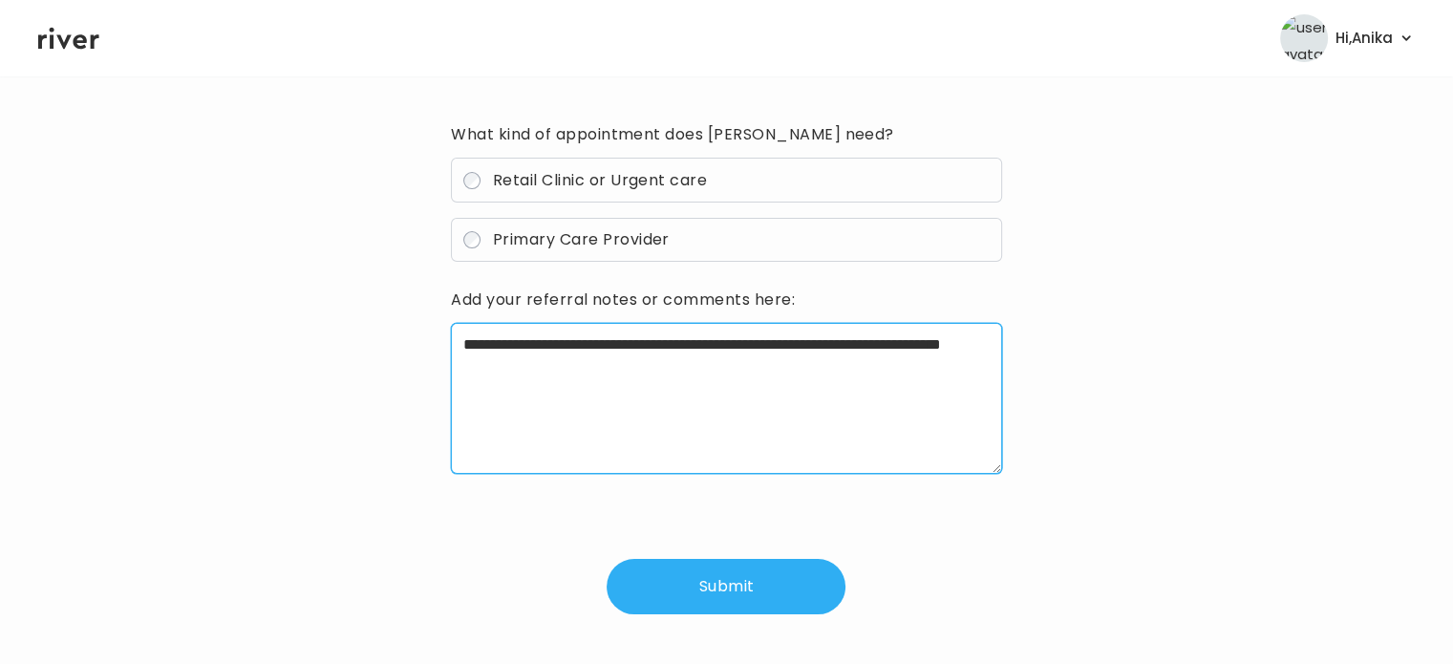
click at [635, 376] on textarea "**********" at bounding box center [726, 398] width 550 height 151
type textarea "**********"
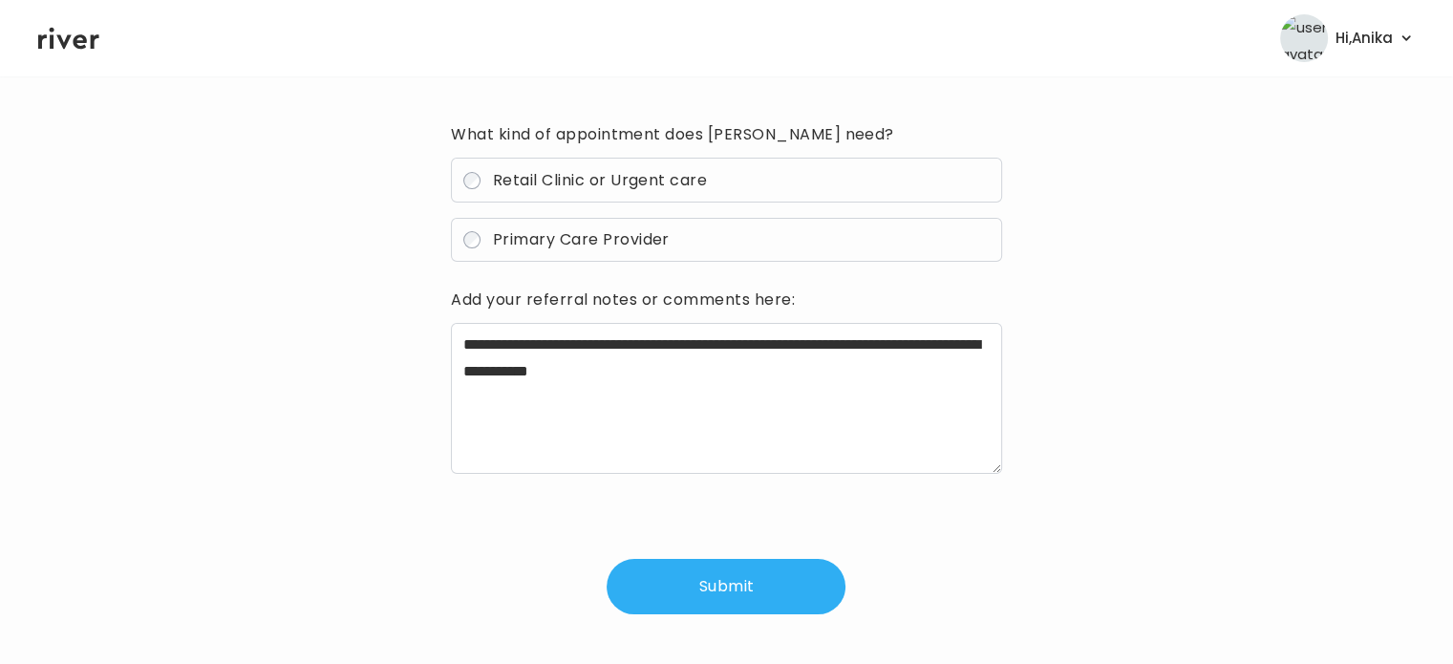
click at [688, 587] on button "Submit" at bounding box center [725, 586] width 239 height 55
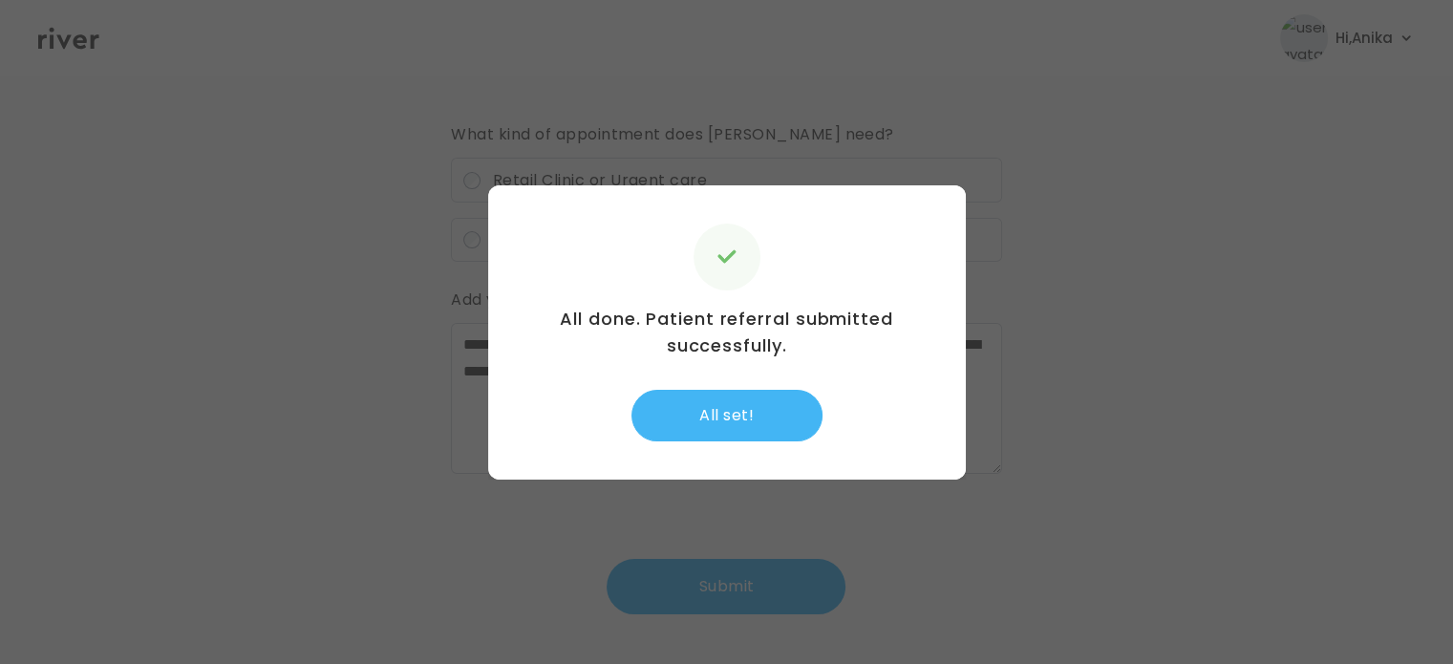
click at [699, 438] on button "All set!" at bounding box center [726, 416] width 191 height 52
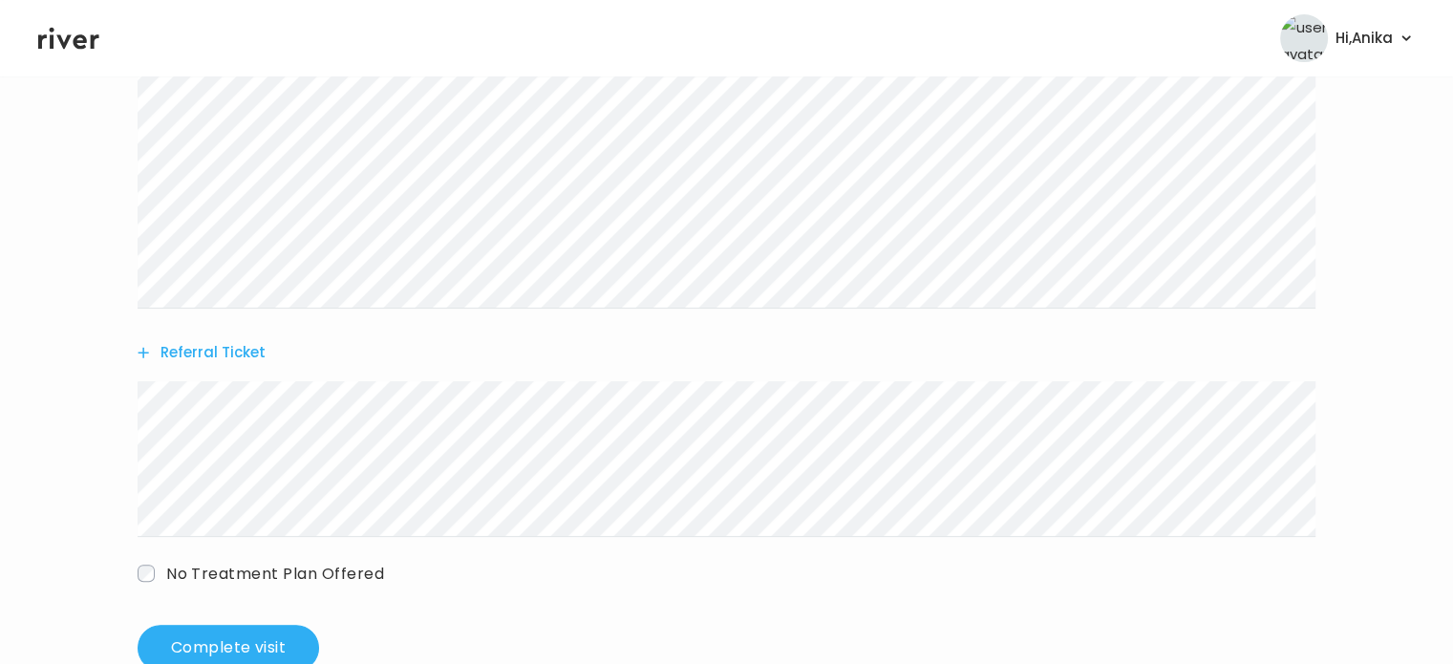
scroll to position [627, 0]
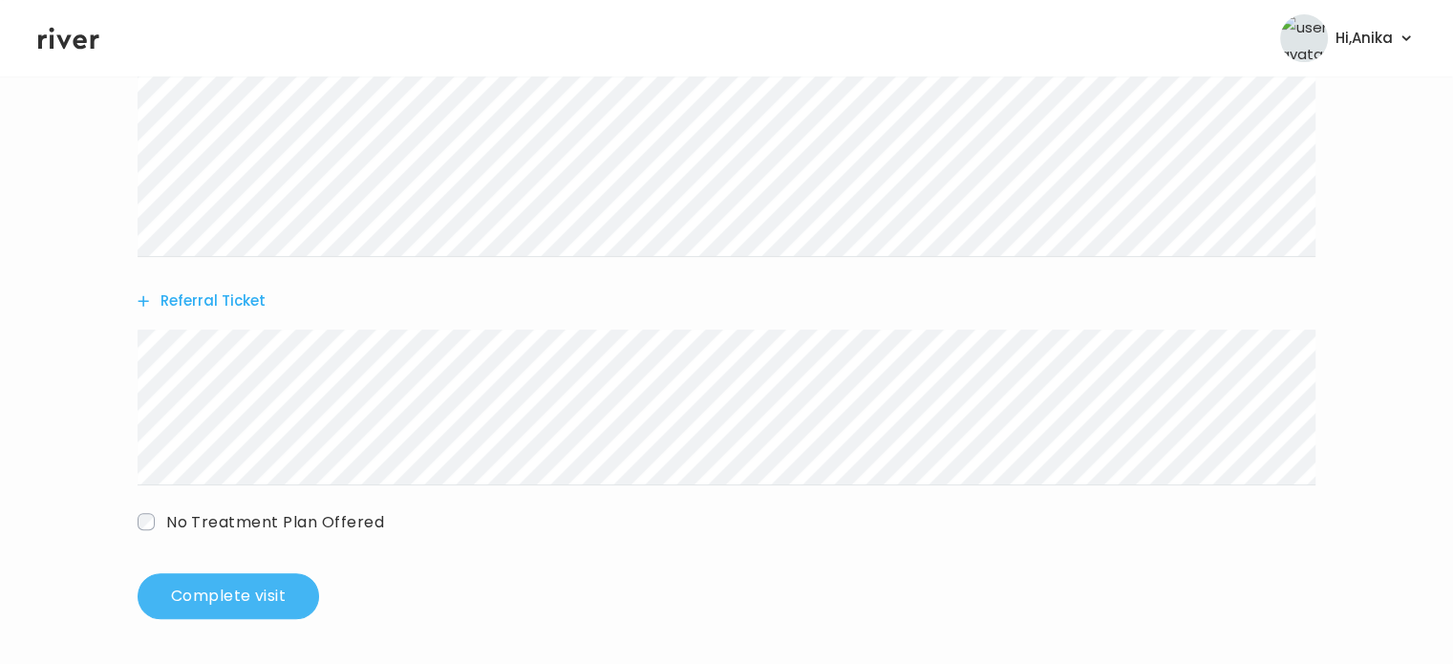
click at [225, 589] on button "Complete visit" at bounding box center [228, 596] width 181 height 46
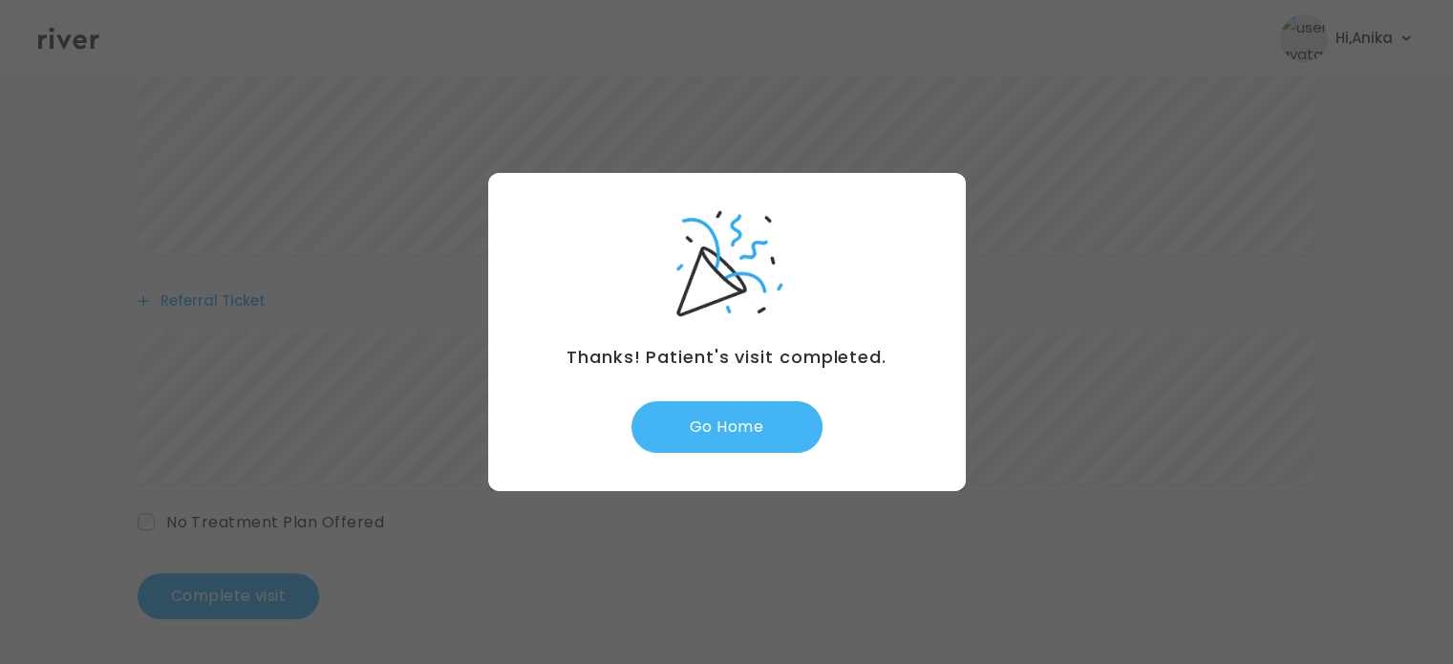
click at [732, 431] on button "Go Home" at bounding box center [726, 427] width 191 height 52
